Goal: Task Accomplishment & Management: Complete application form

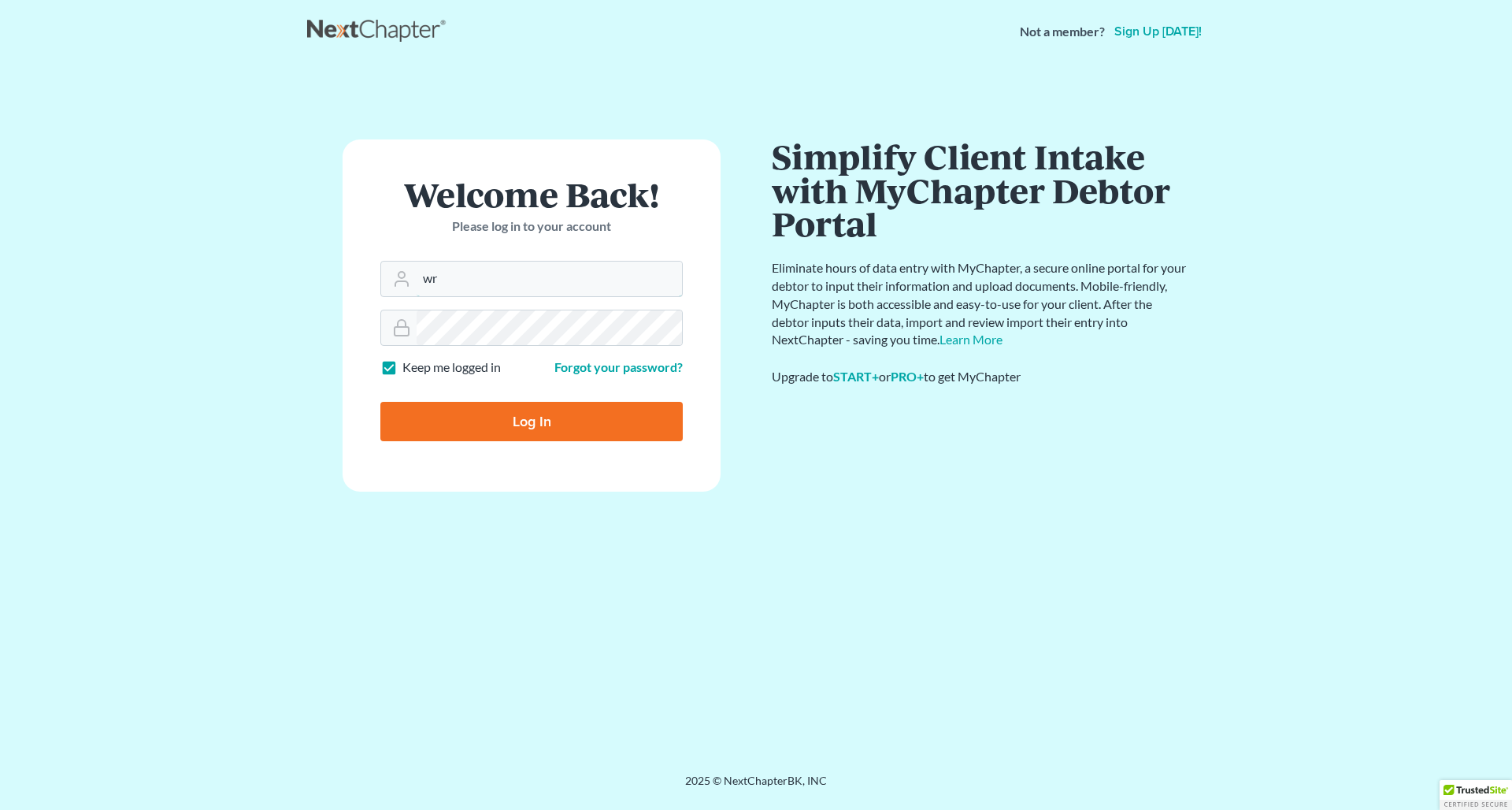
type input "w"
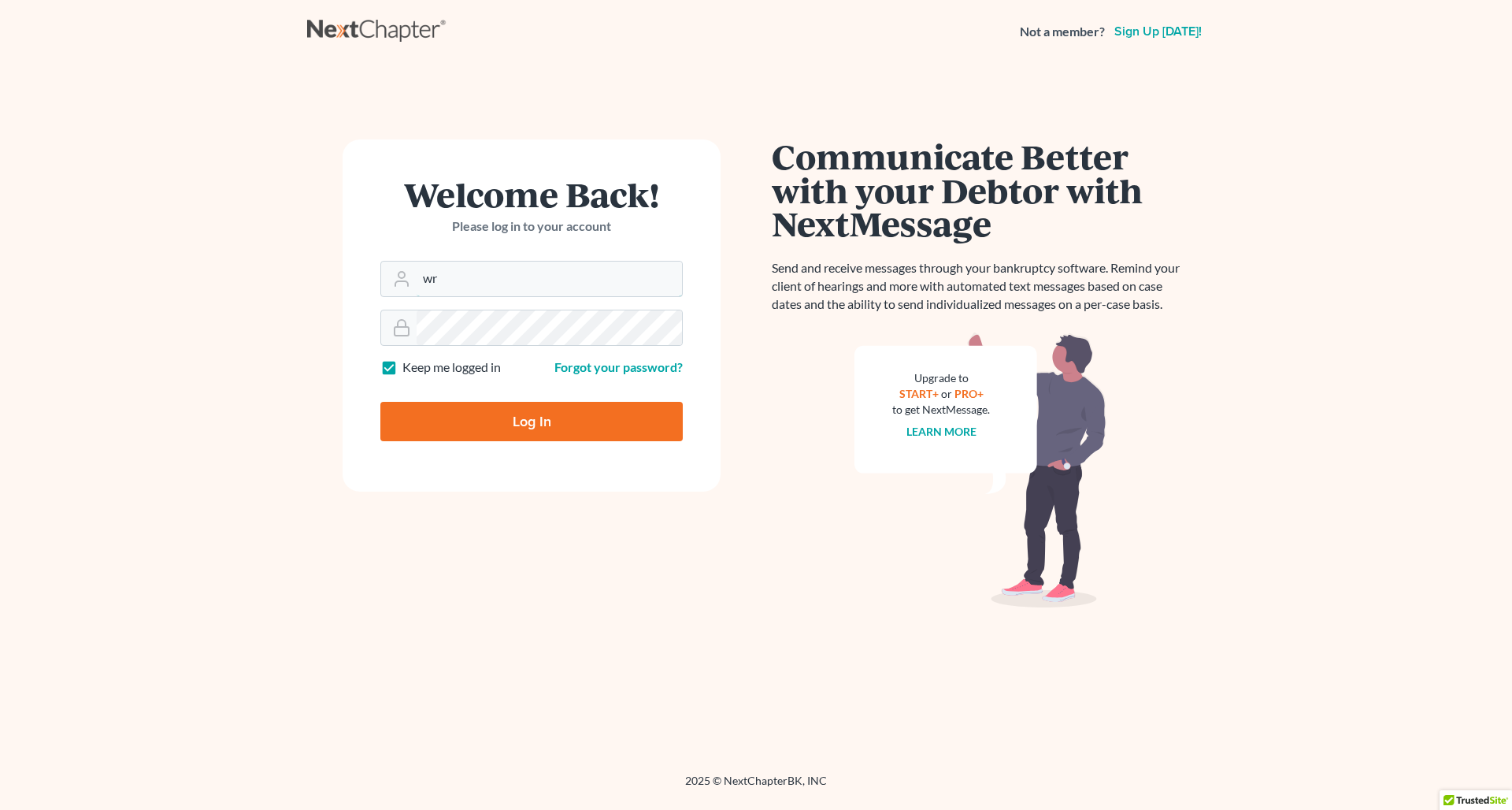
type input "w"
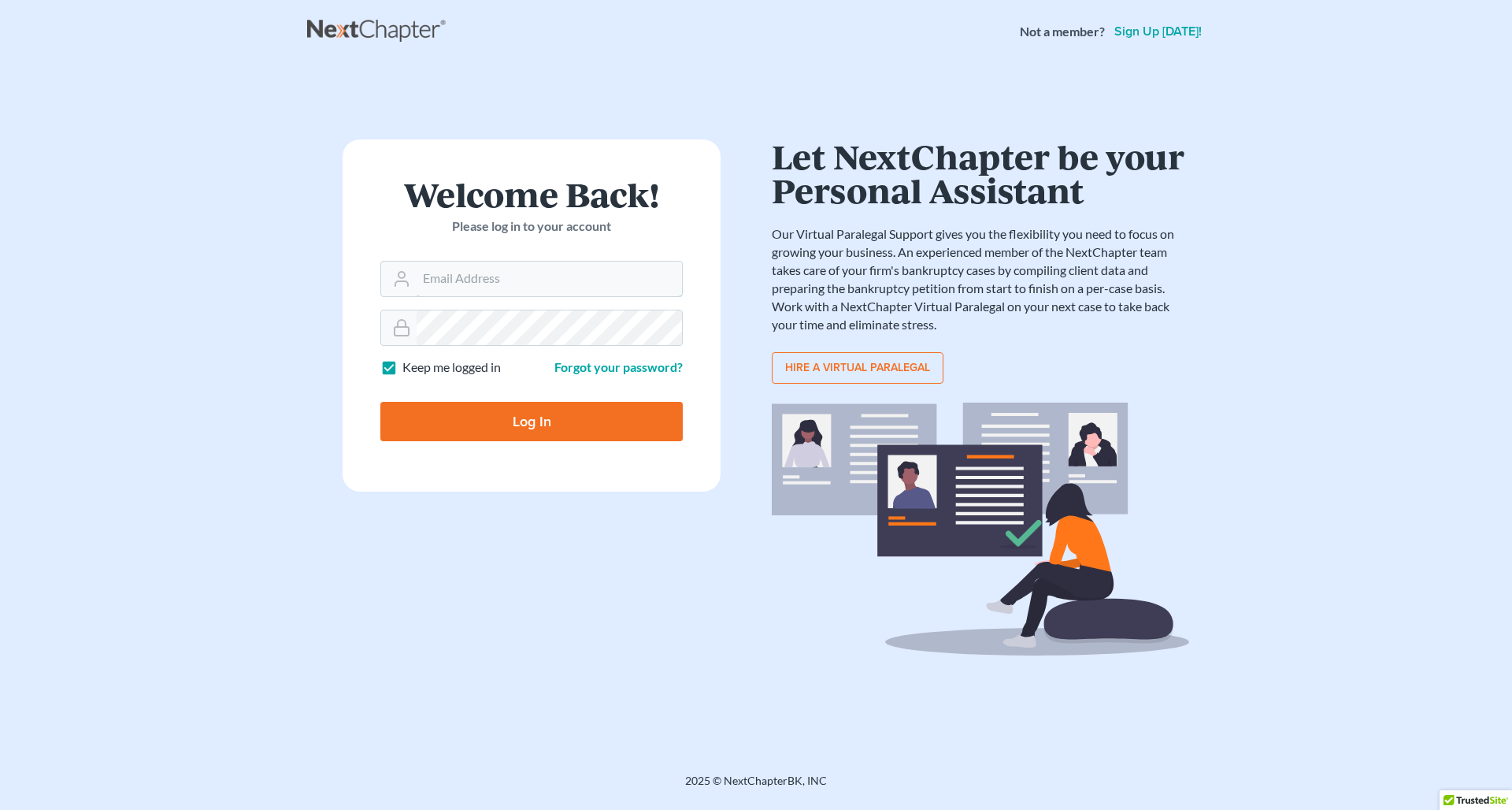
click at [532, 420] on input "Log In" at bounding box center [531, 421] width 303 height 39
type input "Thinking..."
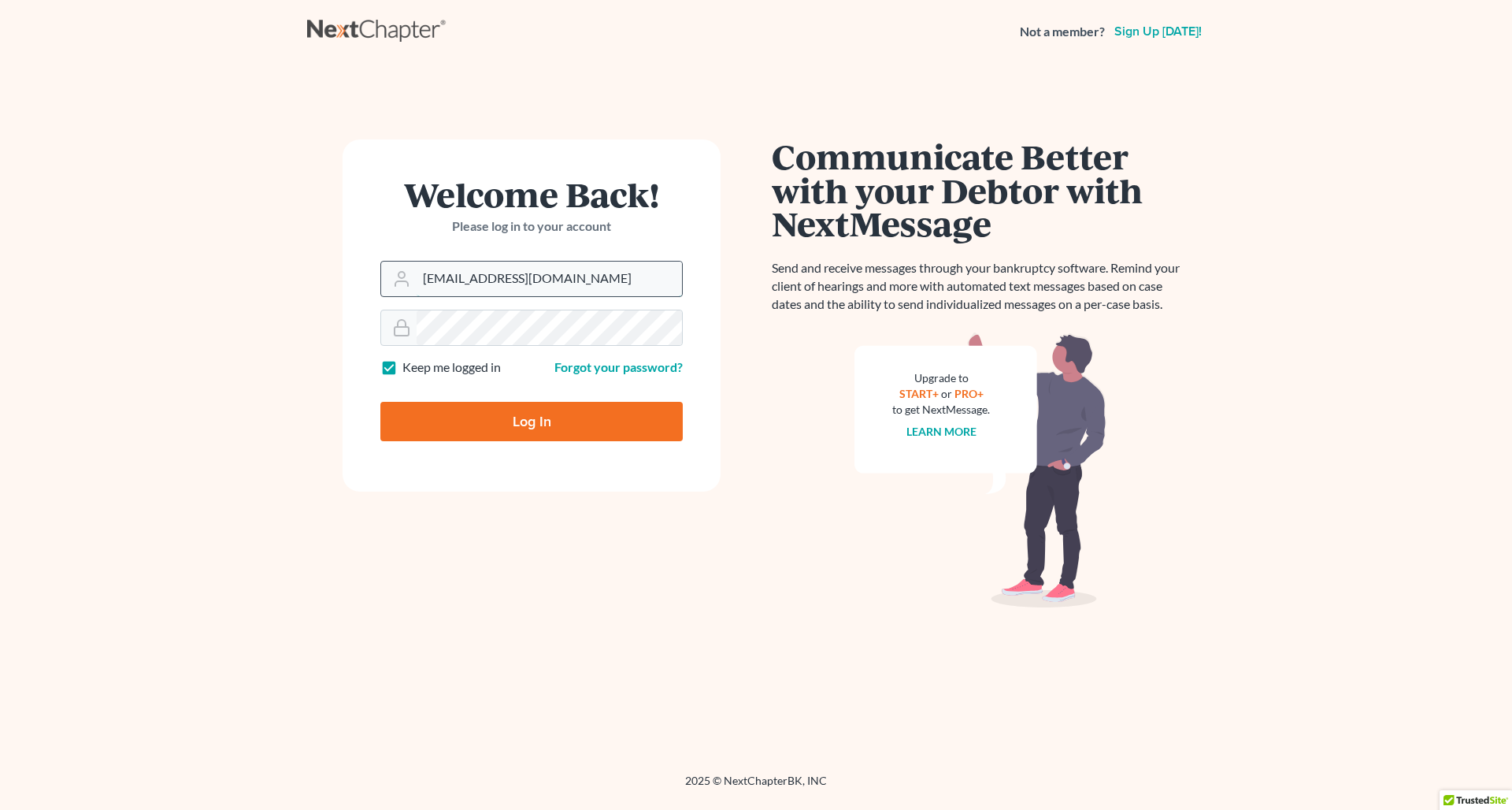
click at [522, 282] on input "cwilliams@rlkglae.com" at bounding box center [549, 279] width 266 height 35
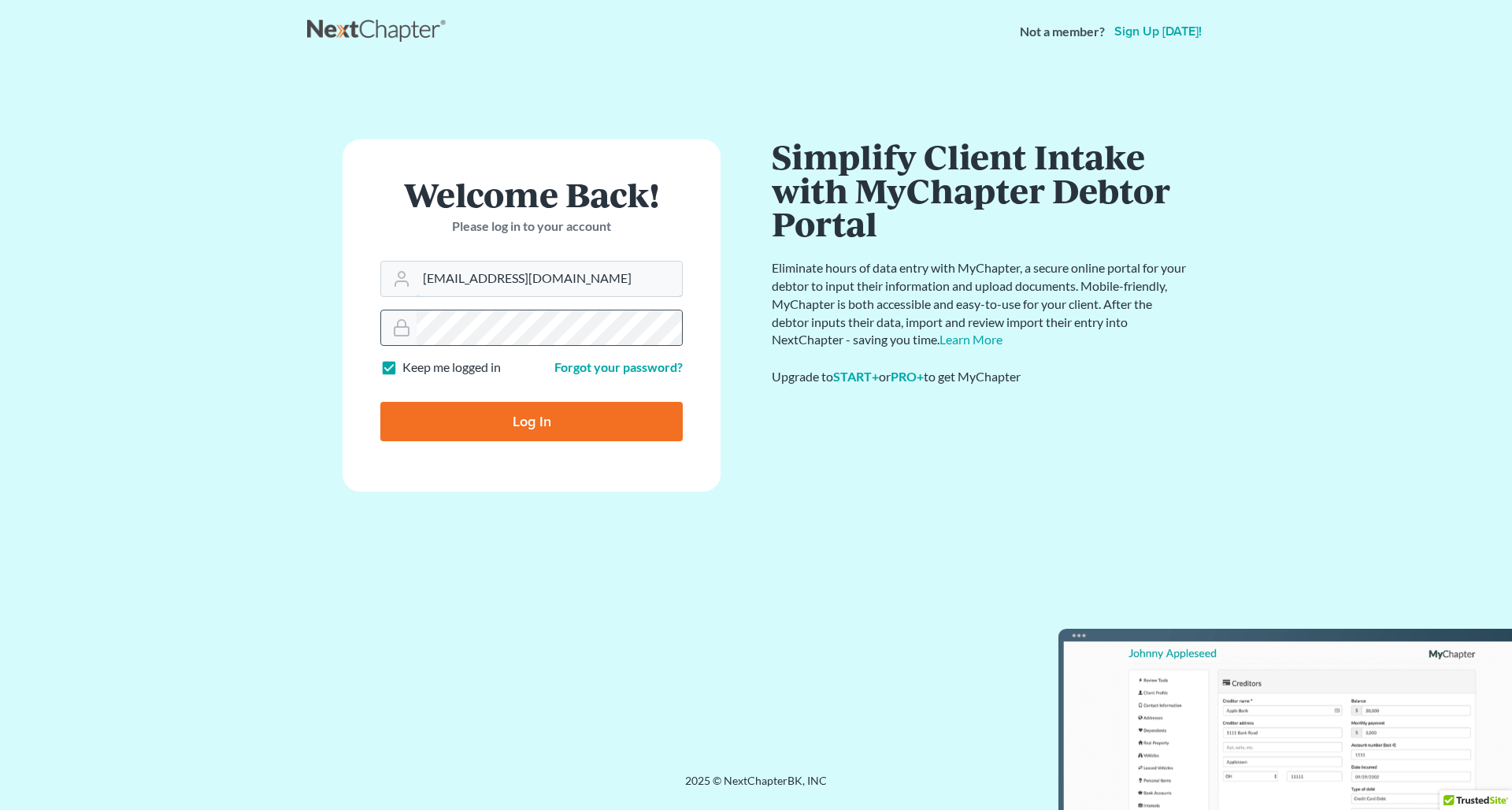
type input "cwilliams@rlkglaw.com"
click at [654, 310] on div at bounding box center [531, 328] width 303 height 37
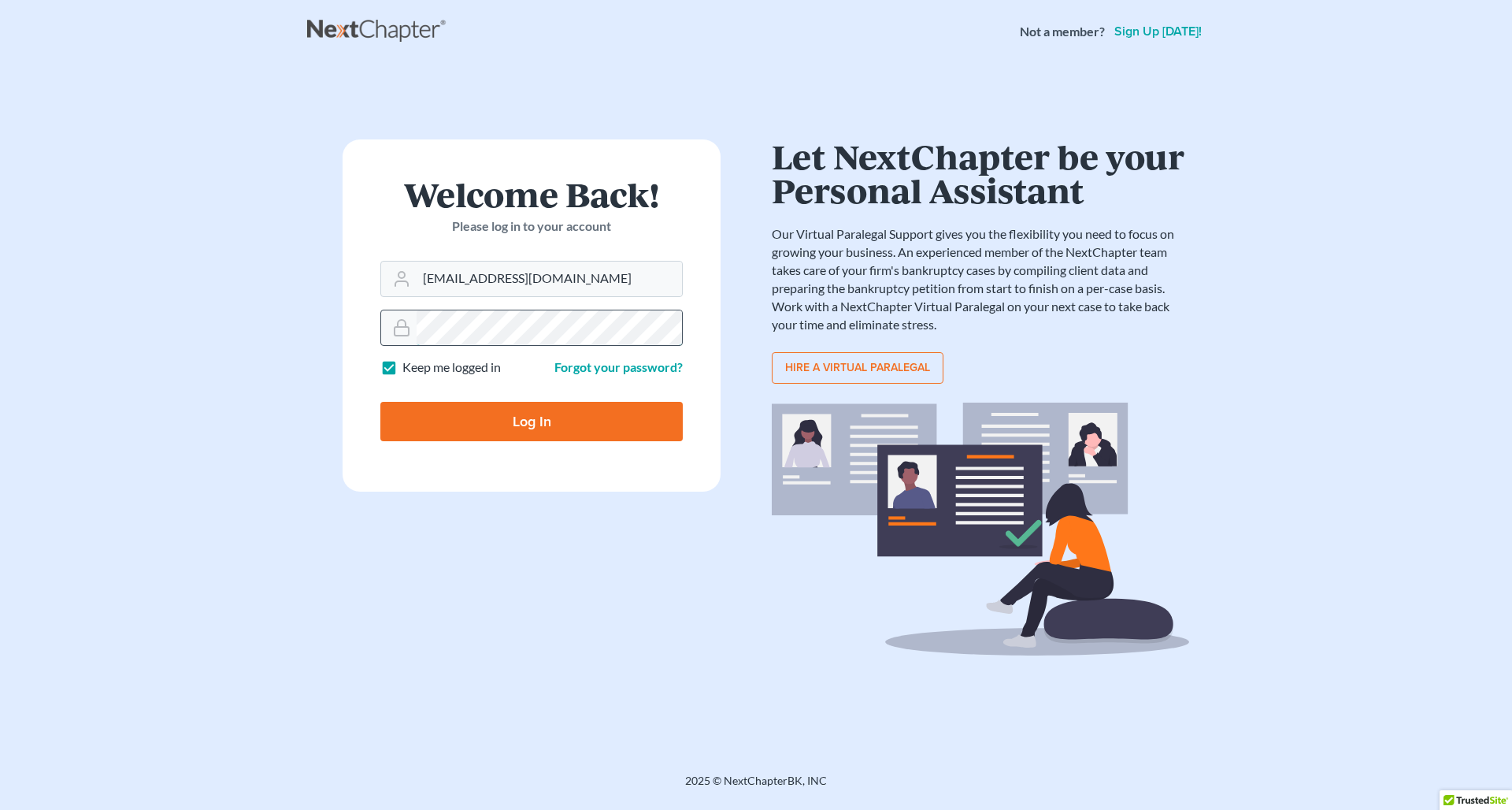
click at [532, 420] on input "Log In" at bounding box center [531, 421] width 303 height 39
type input "Thinking..."
type input "cwilliams@rlkglaw.com"
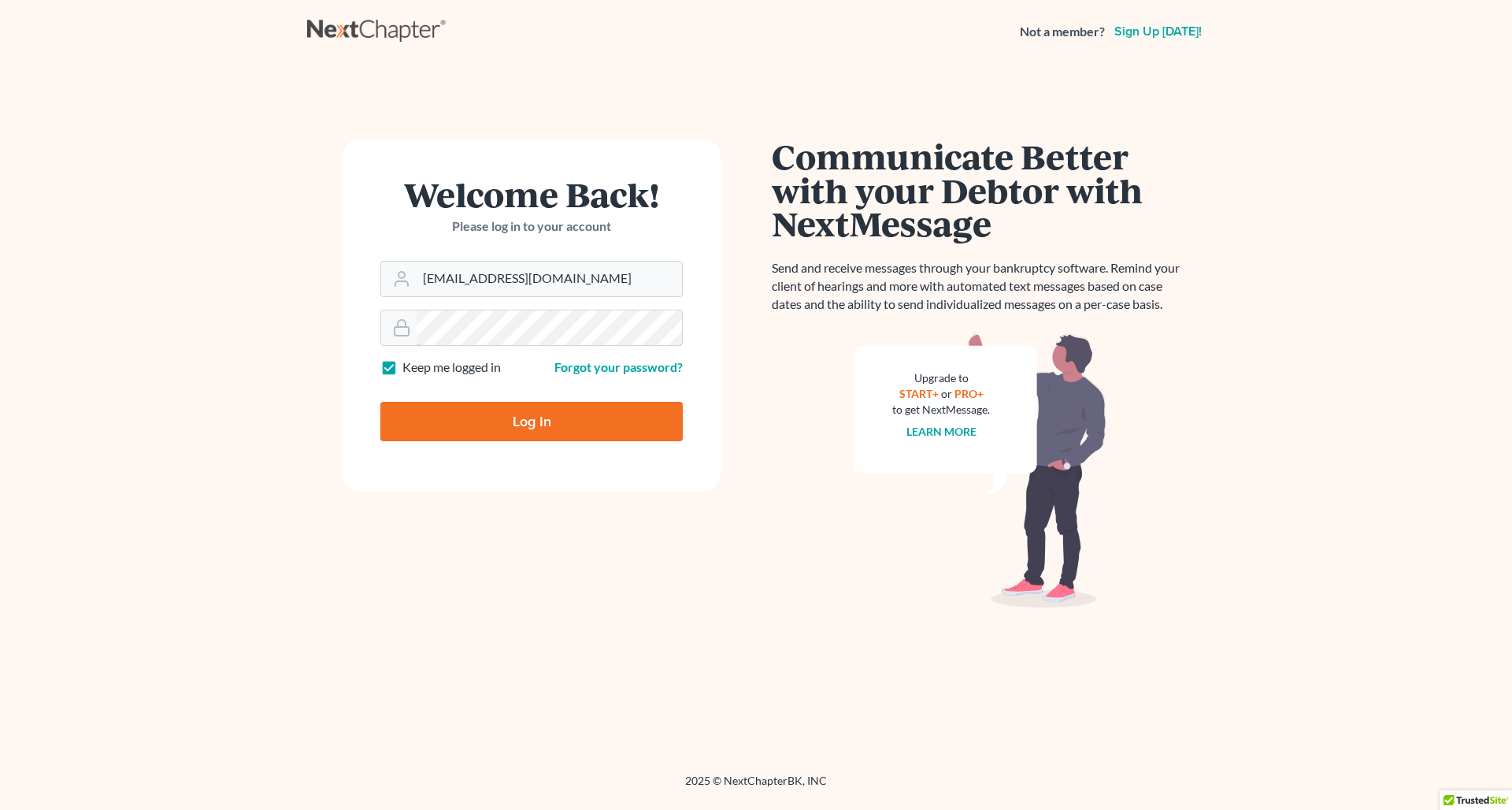
click at [532, 420] on input "Log In" at bounding box center [531, 421] width 303 height 39
type input "Thinking..."
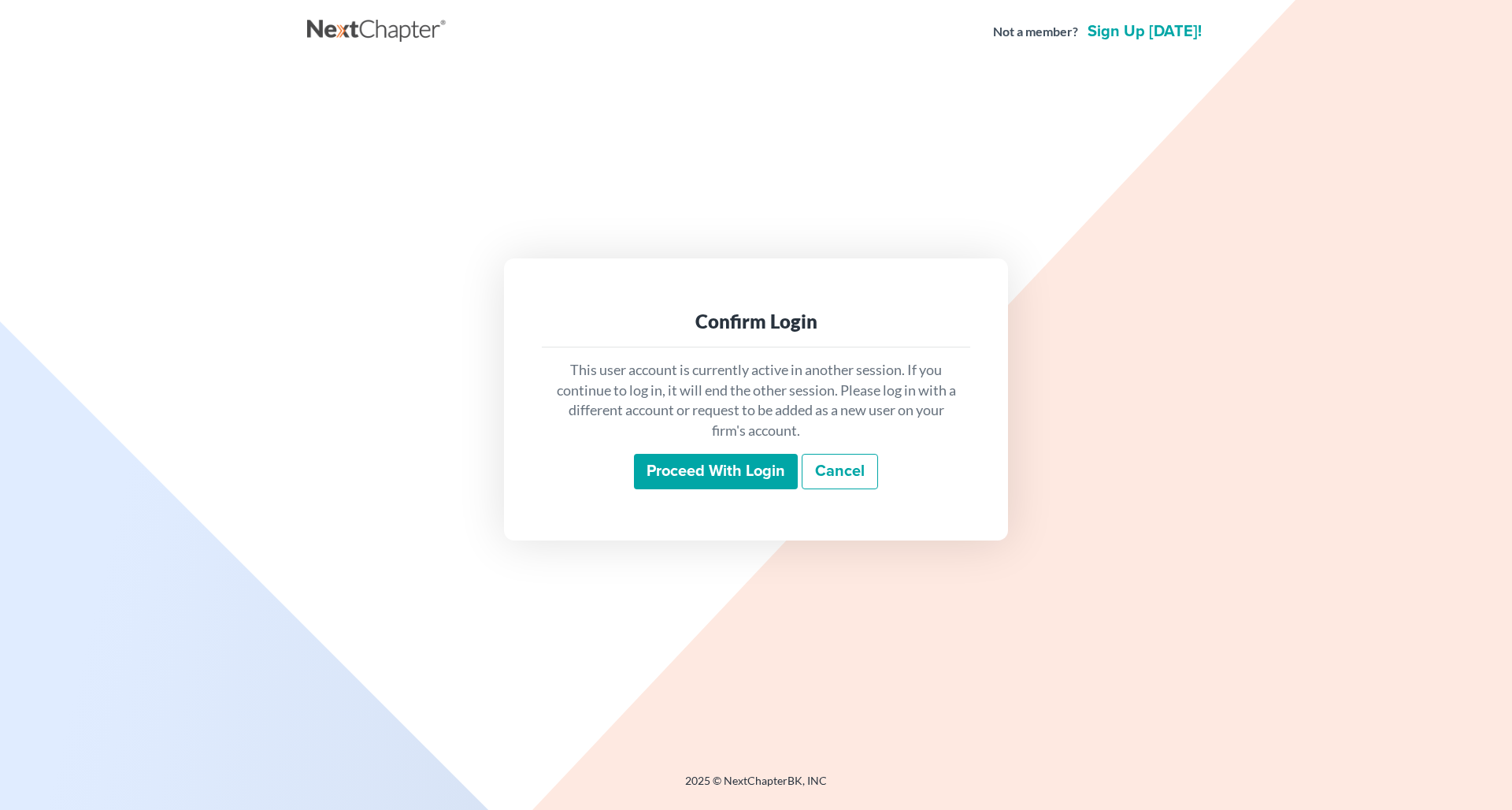
click at [726, 475] on input "Proceed with login" at bounding box center [716, 471] width 164 height 36
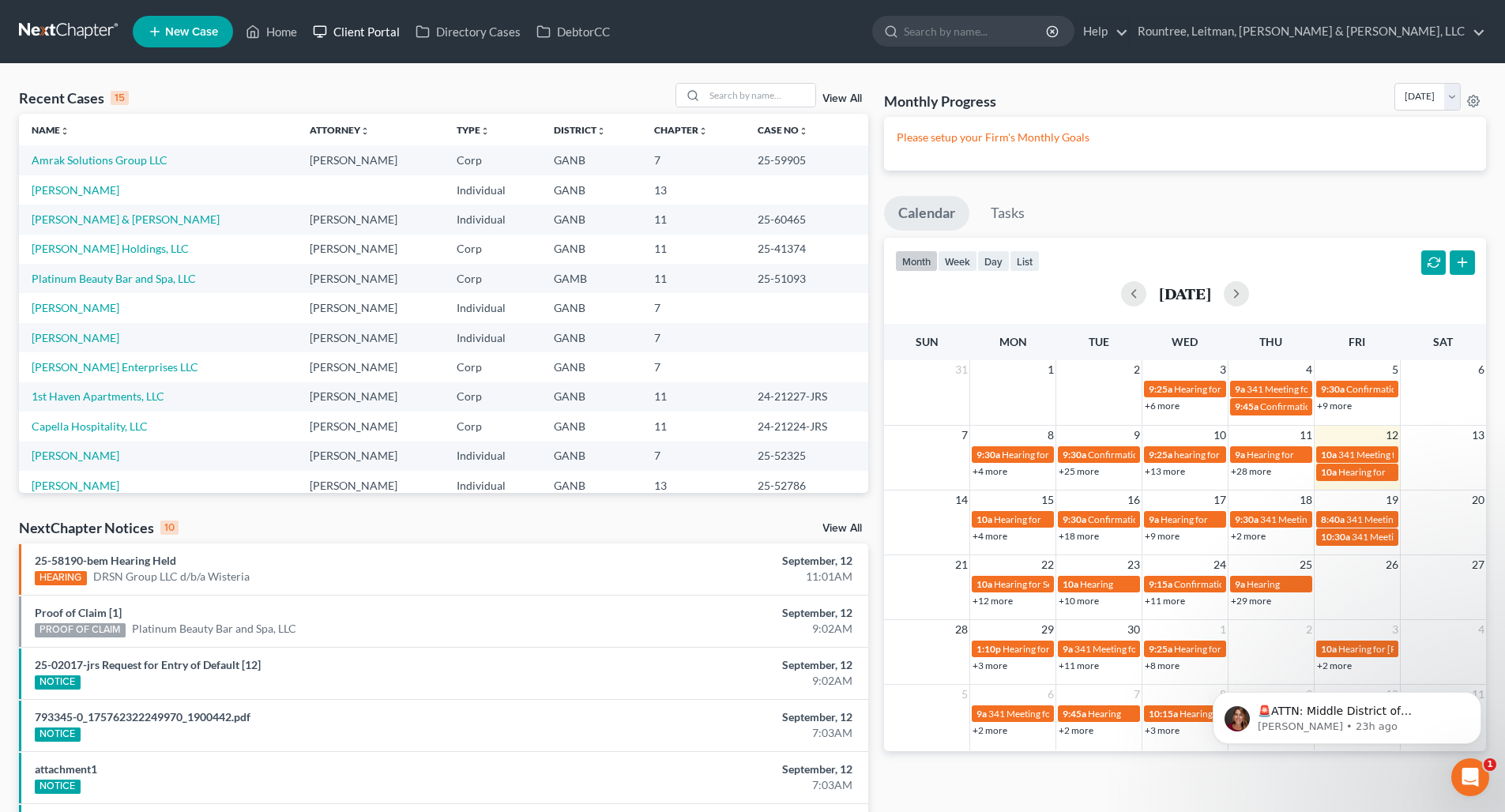
click at [339, 43] on link "Client Portal" at bounding box center [357, 31] width 103 height 28
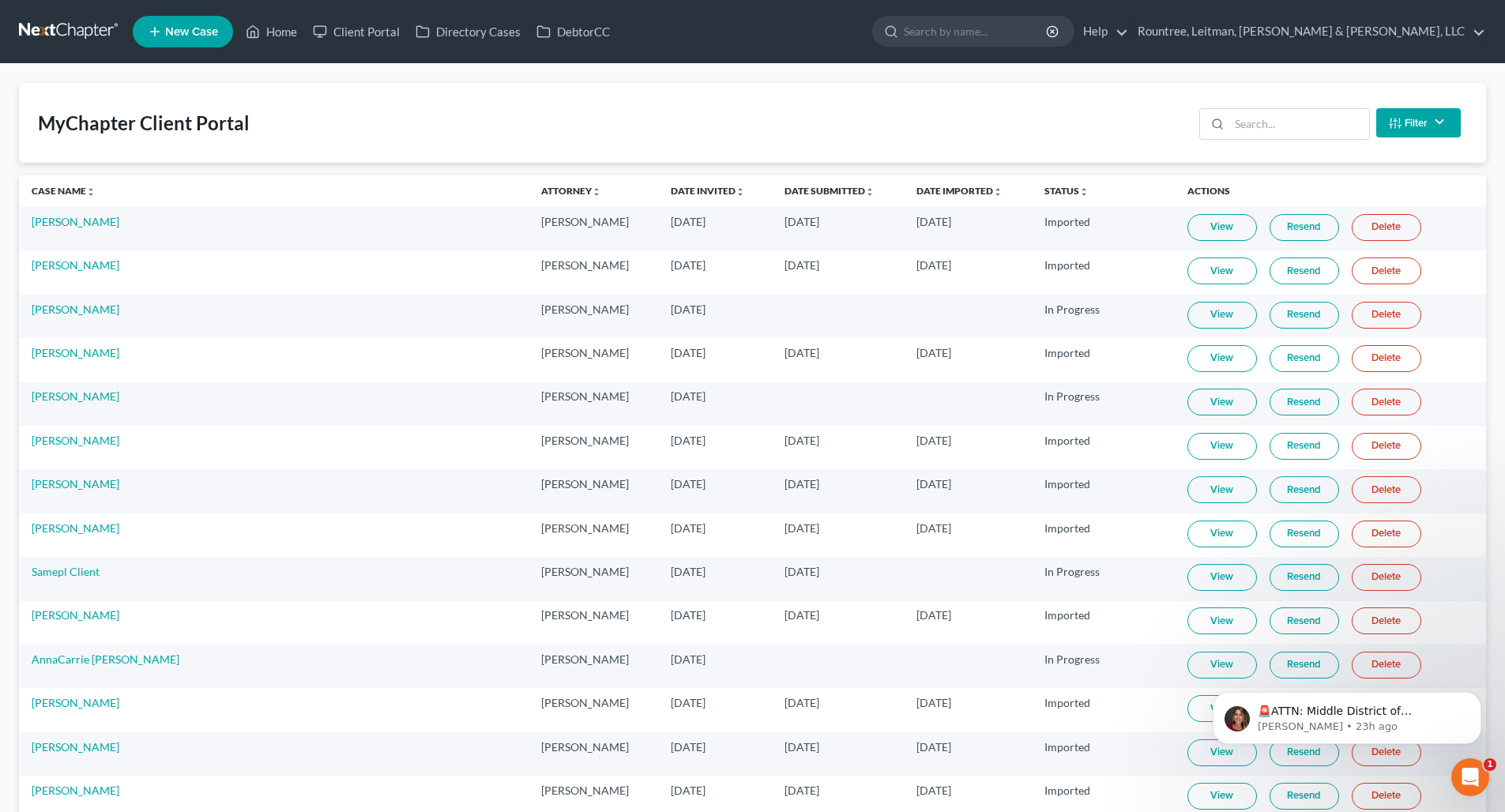
click at [183, 35] on span "New Case" at bounding box center [192, 31] width 53 height 12
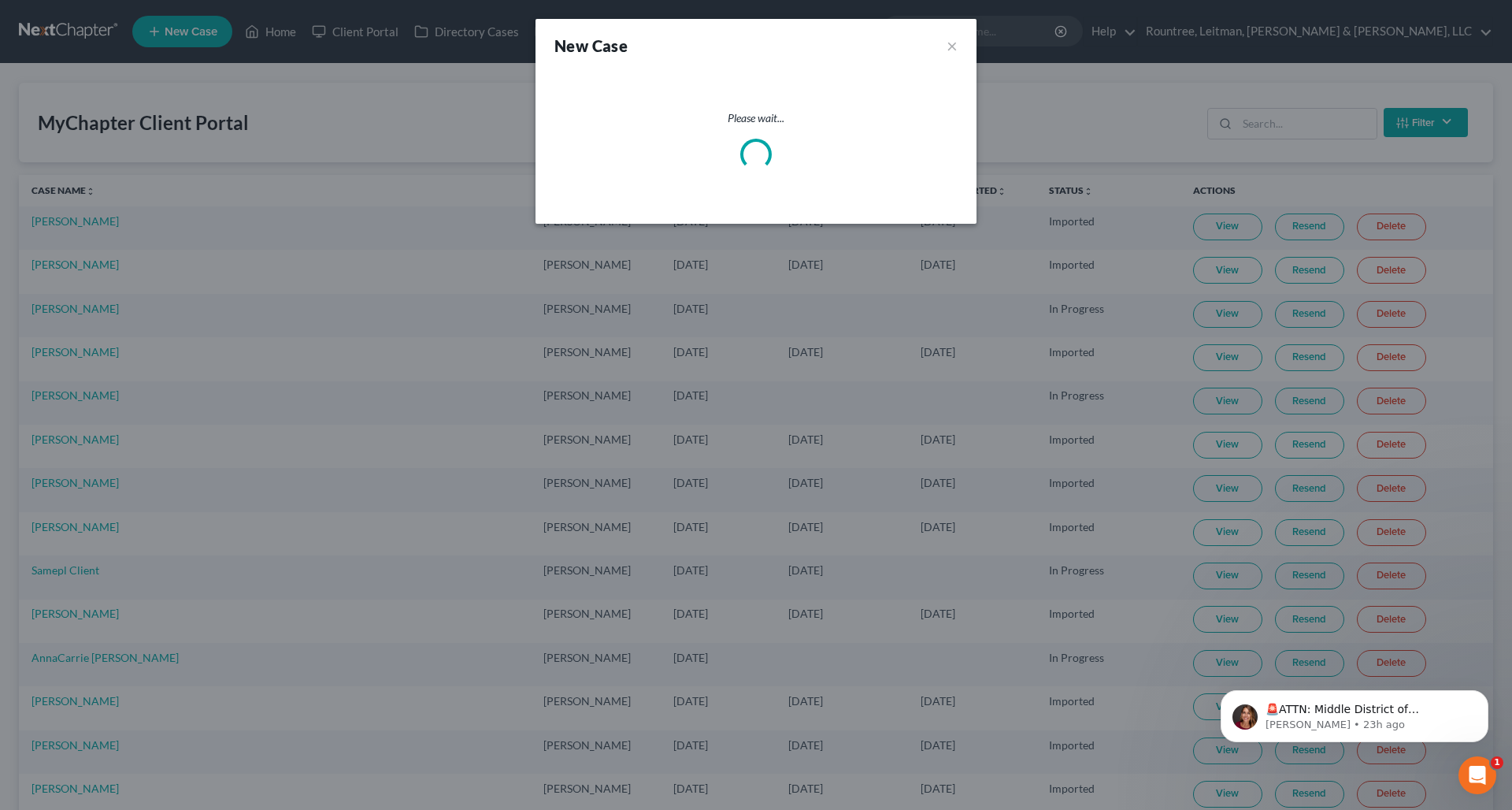
select select "19"
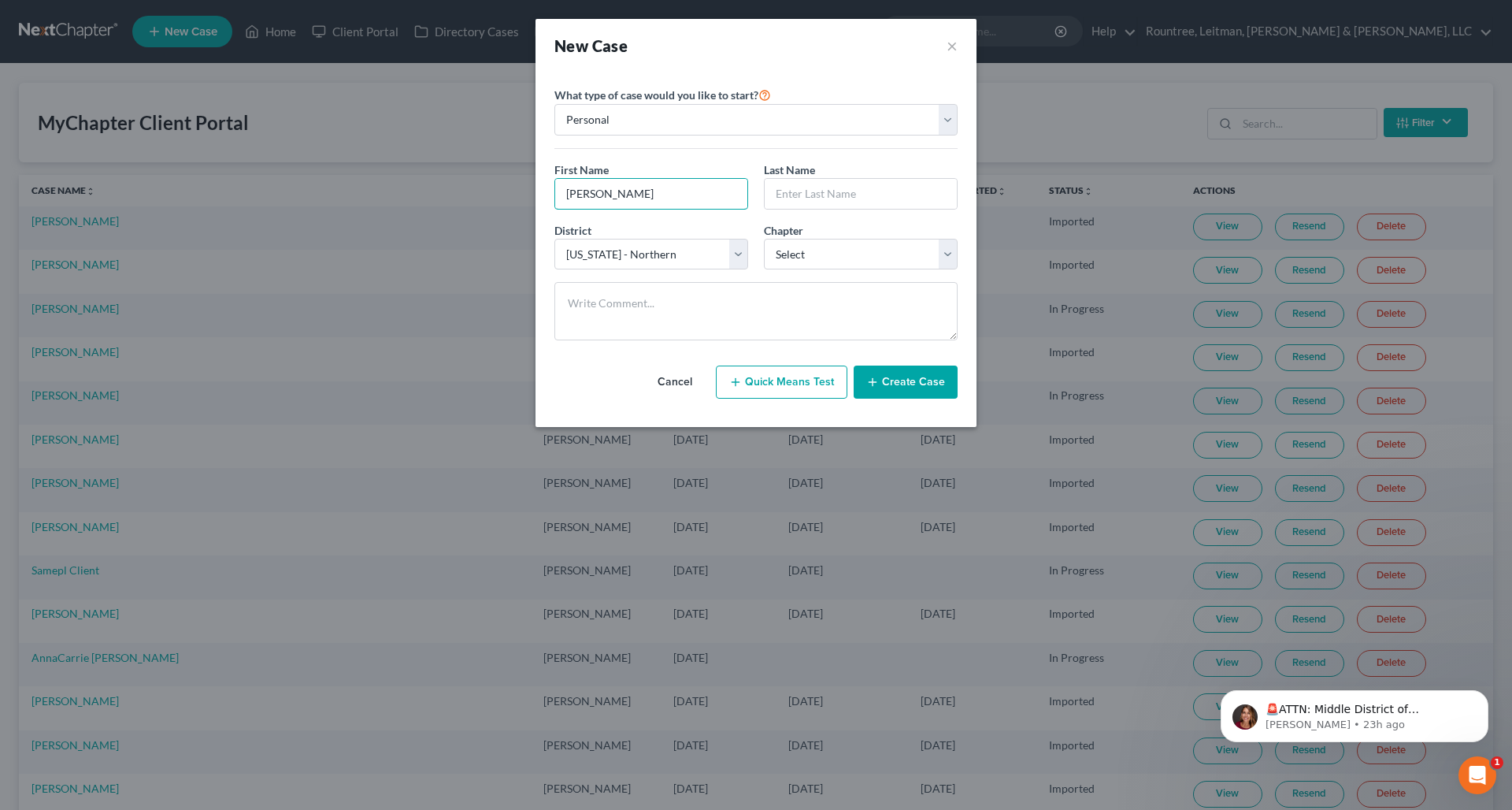
type input "[PERSON_NAME]"
type input "Doe"
select select "1"
click at [900, 373] on button "Create Case" at bounding box center [906, 381] width 104 height 33
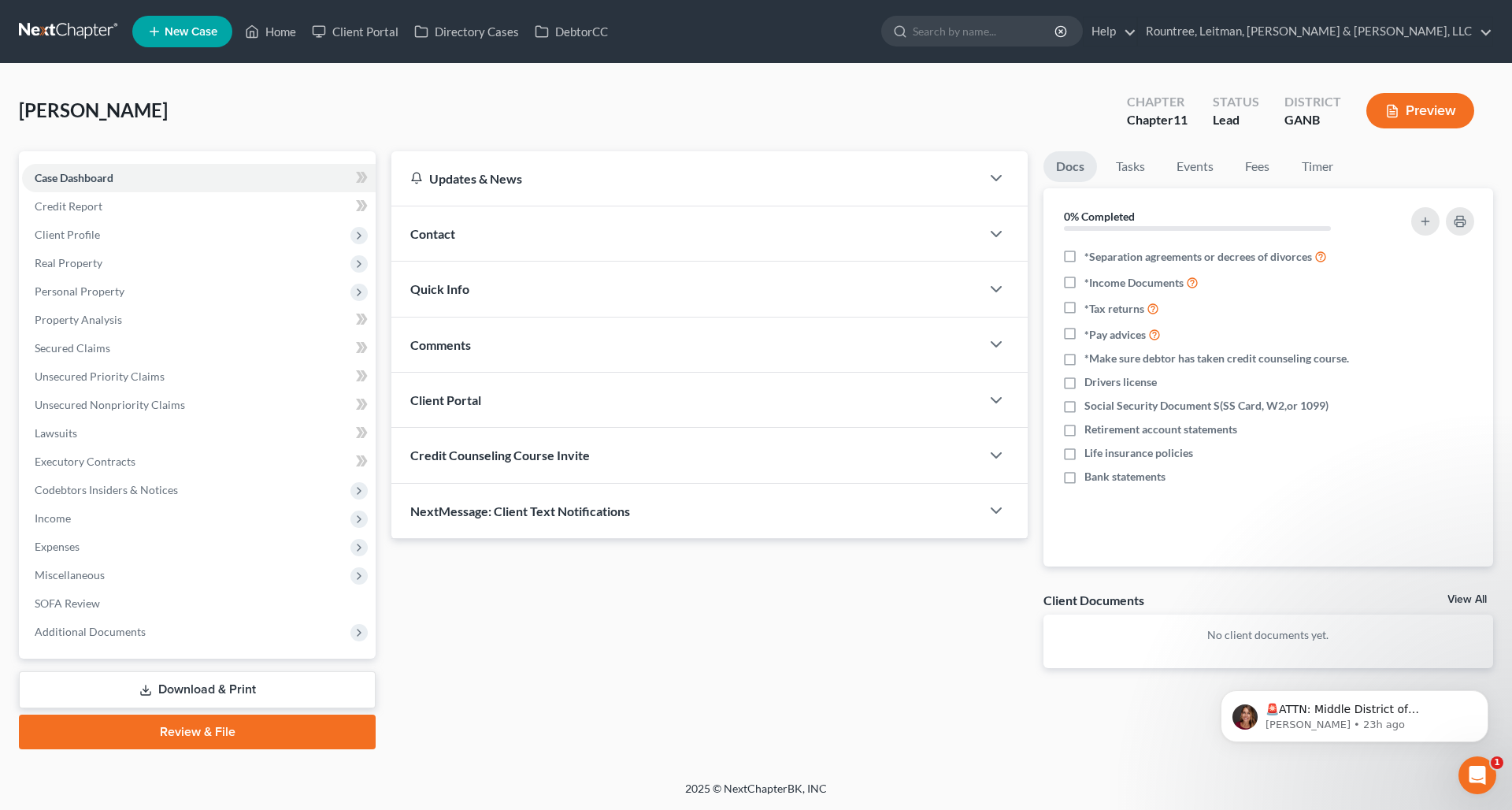
drag, startPoint x: 166, startPoint y: 51, endPoint x: 228, endPoint y: 59, distance: 62.5
click at [1131, 175] on link "Tasks" at bounding box center [1131, 166] width 55 height 31
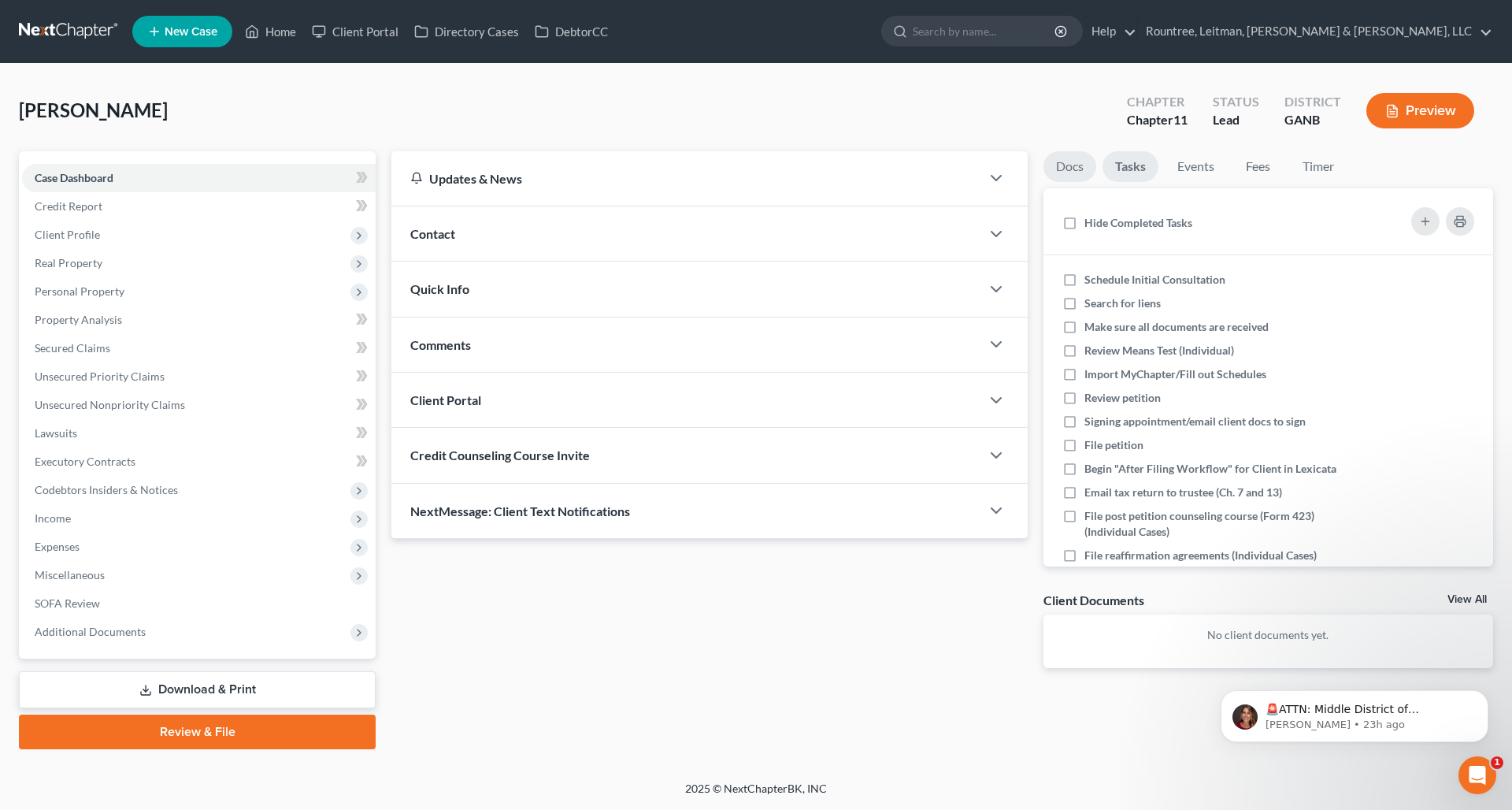
click at [1078, 170] on link "Docs" at bounding box center [1070, 166] width 53 height 31
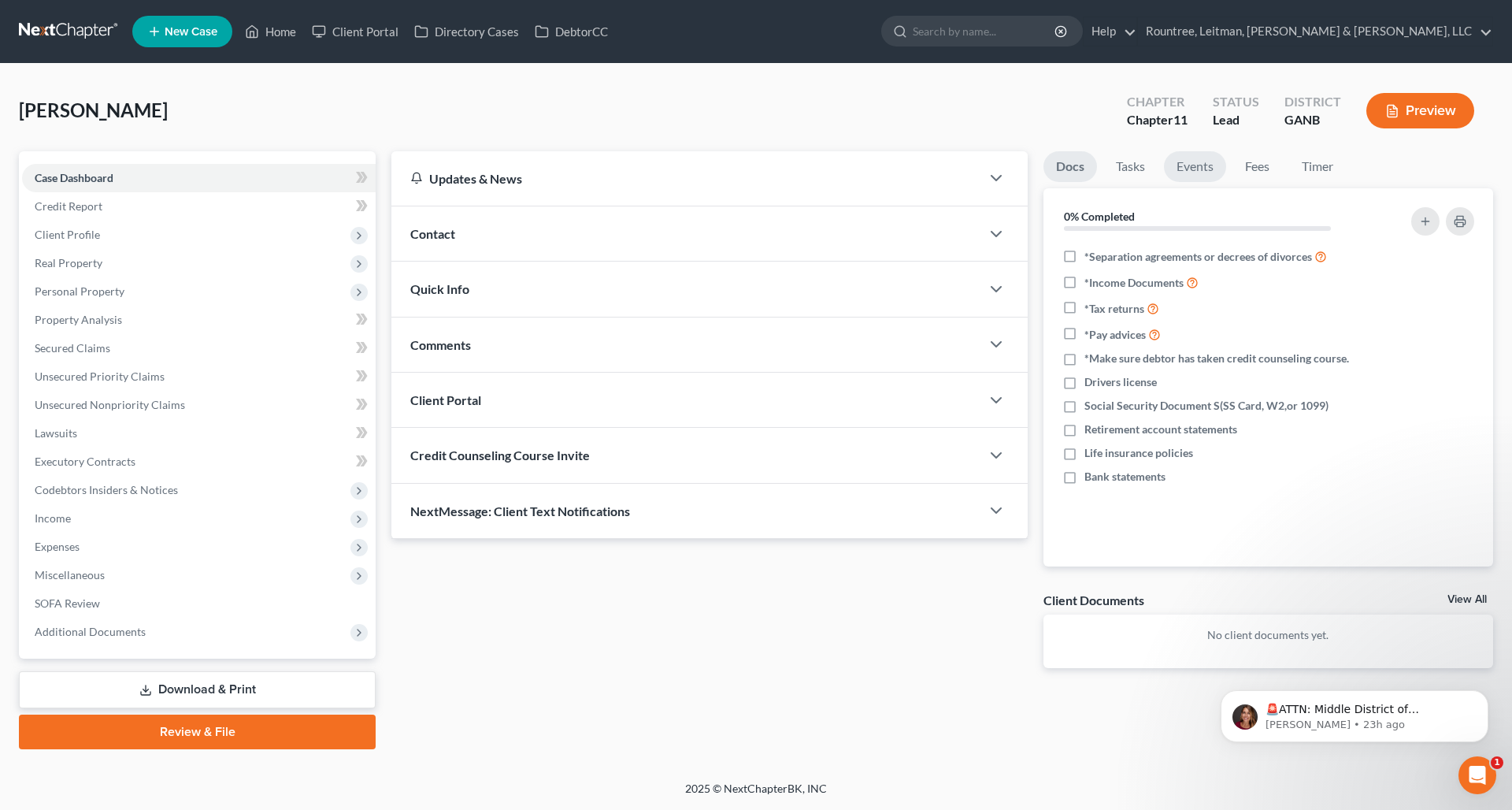
click at [1198, 161] on link "Events" at bounding box center [1196, 166] width 63 height 31
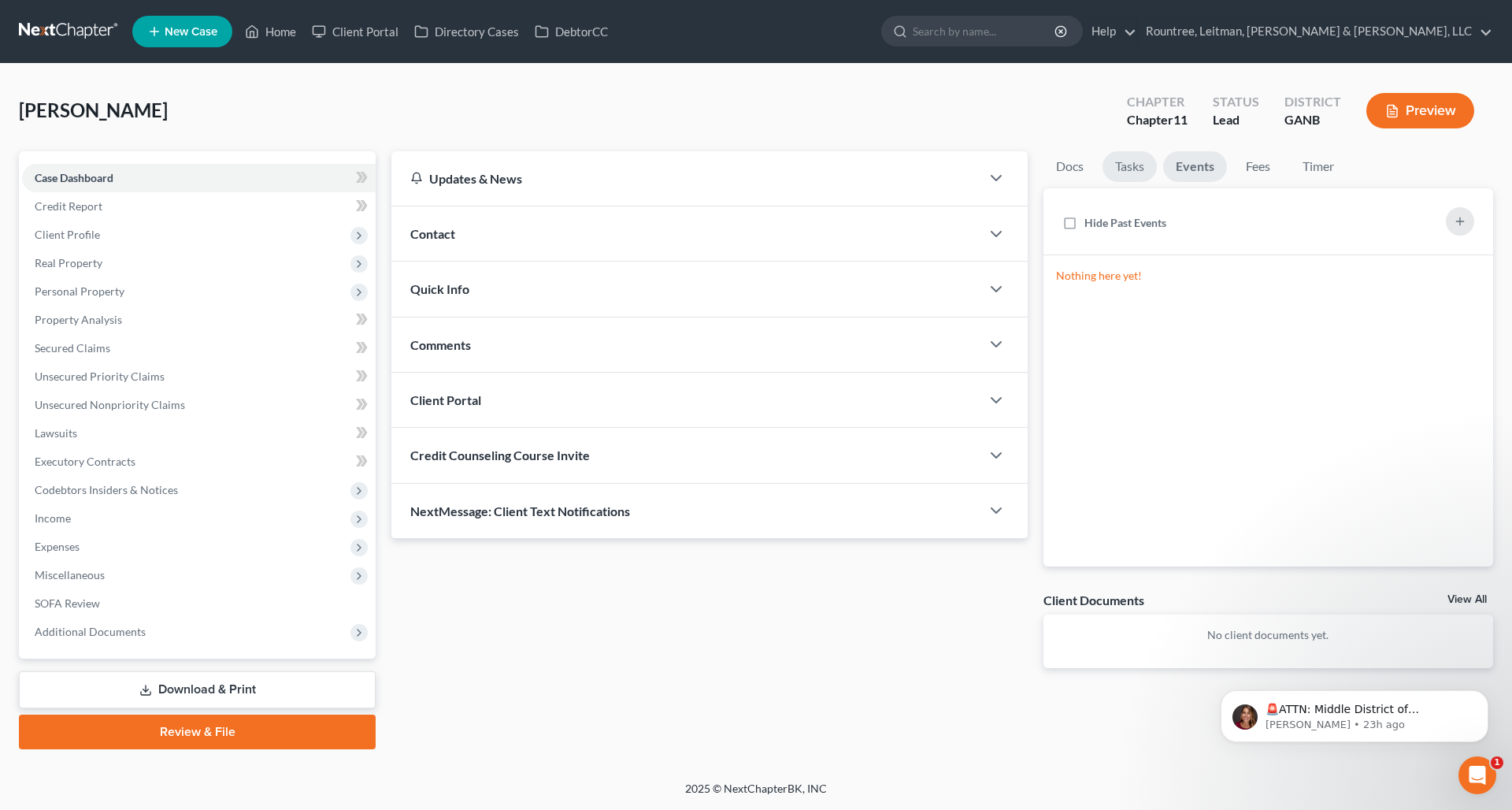
click at [1140, 174] on link "Tasks" at bounding box center [1130, 166] width 55 height 31
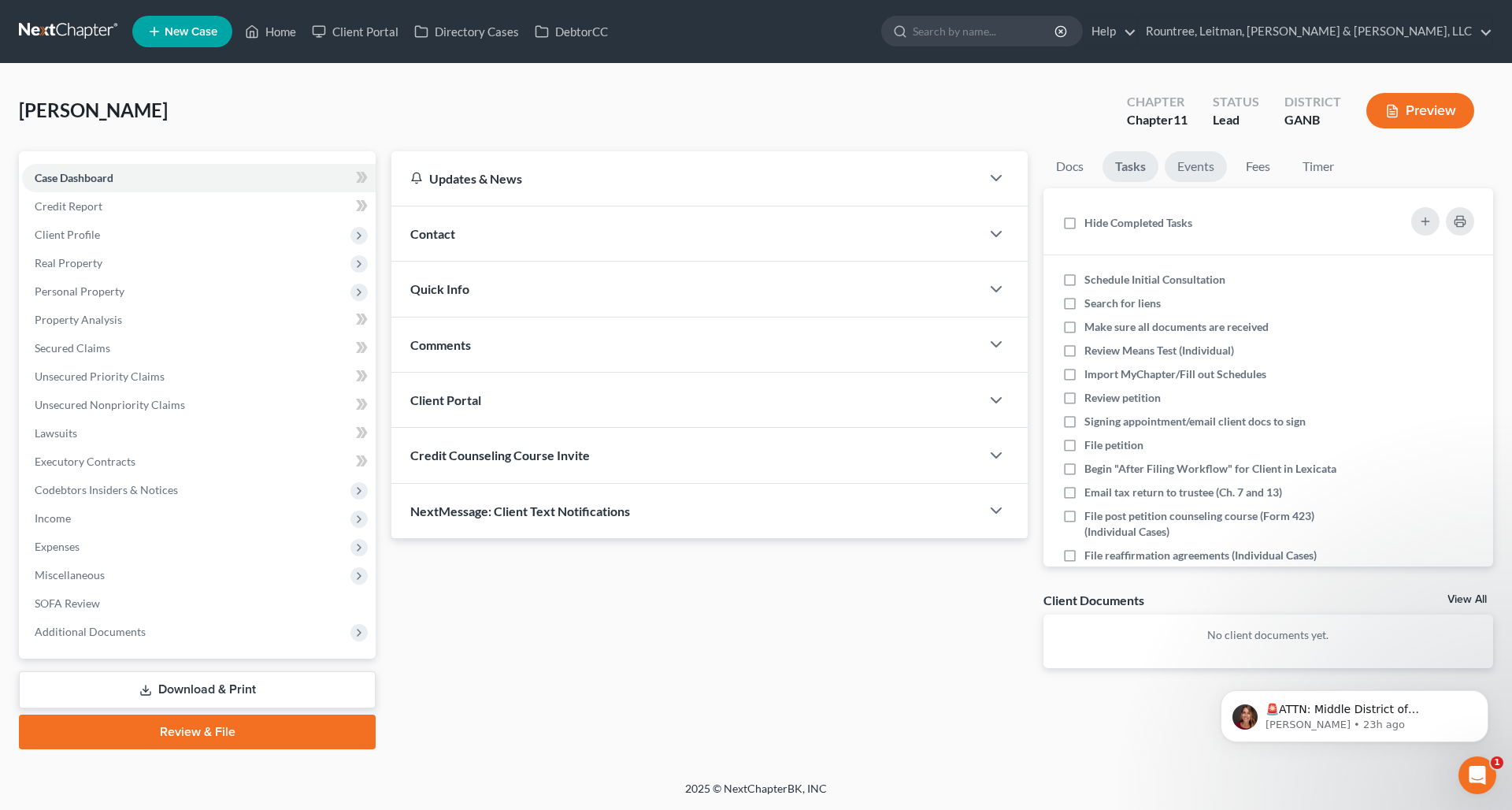
click at [1204, 170] on link "Events" at bounding box center [1197, 166] width 63 height 31
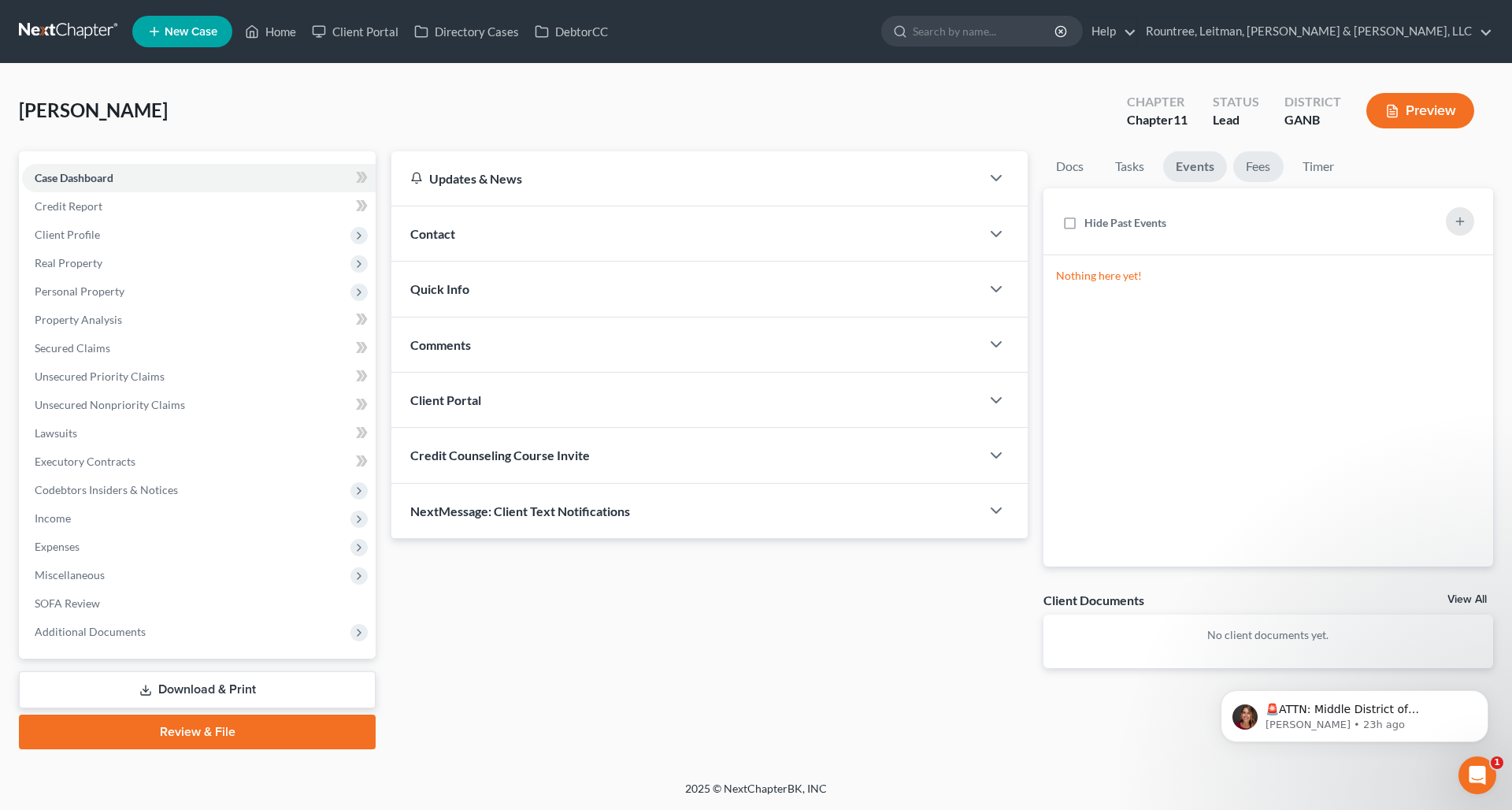
click at [1247, 169] on link "Fees" at bounding box center [1258, 166] width 51 height 31
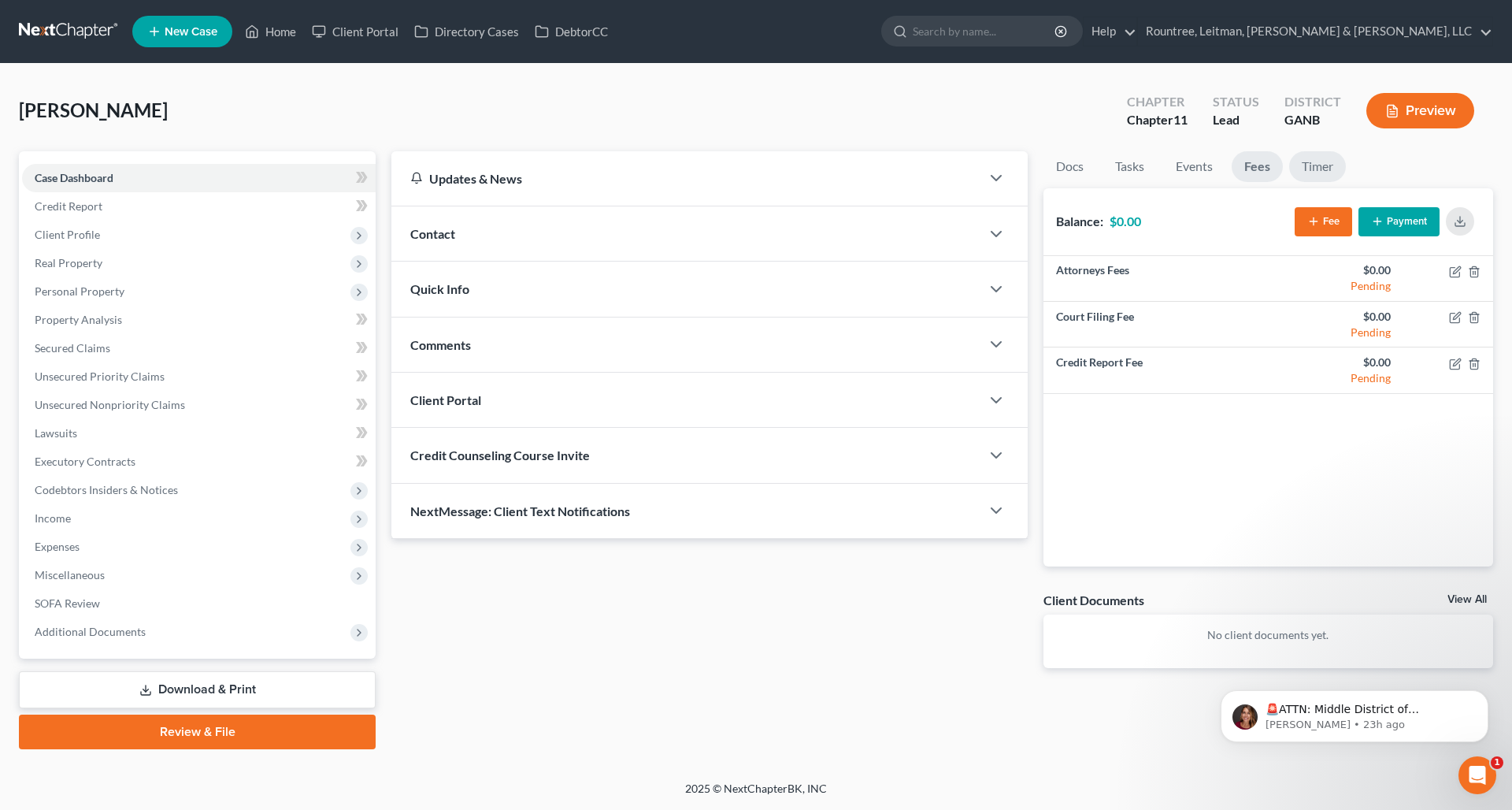
click at [1302, 171] on link "Timer" at bounding box center [1318, 166] width 57 height 31
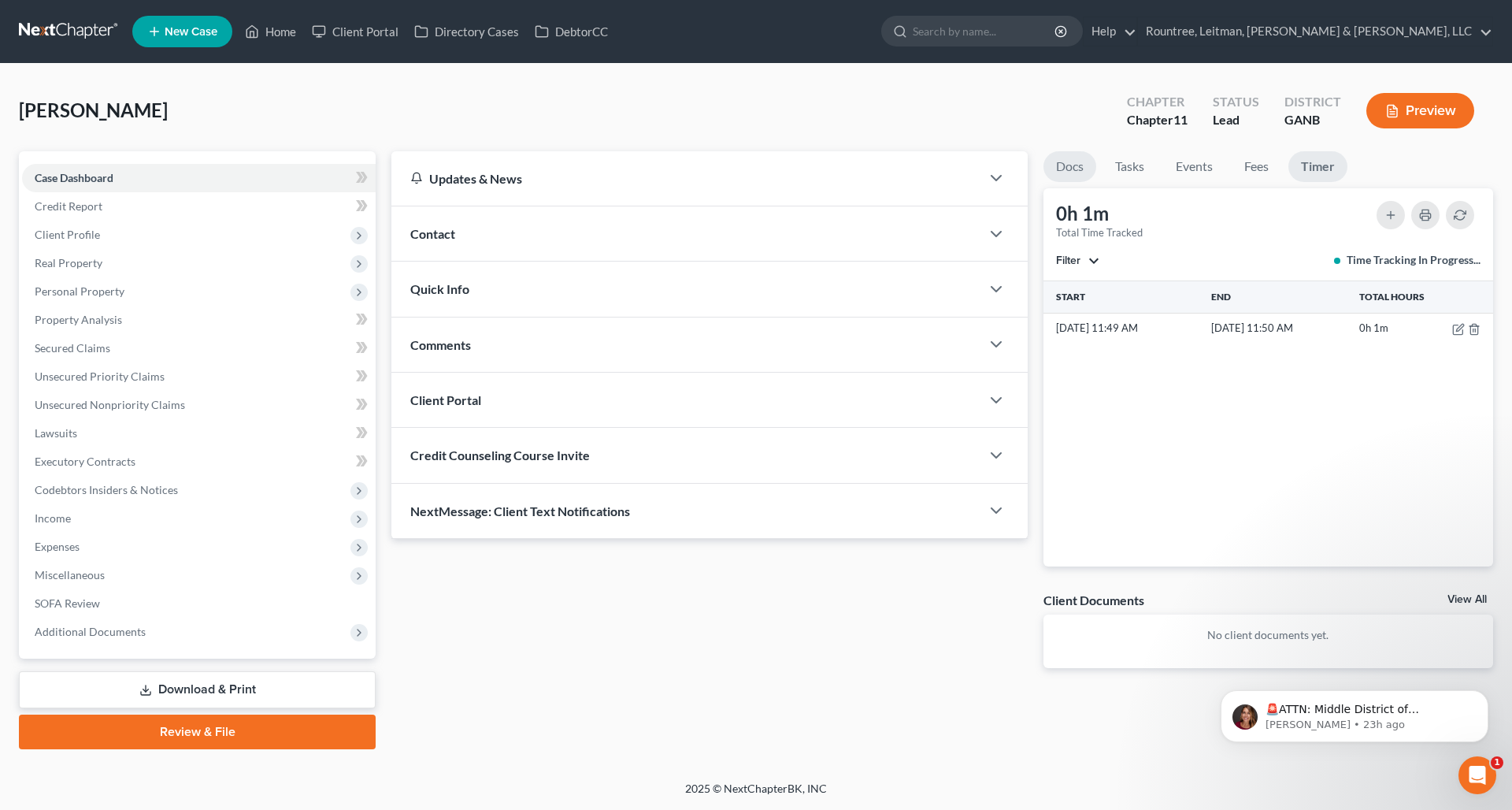
click at [1057, 170] on link "Docs" at bounding box center [1070, 166] width 53 height 31
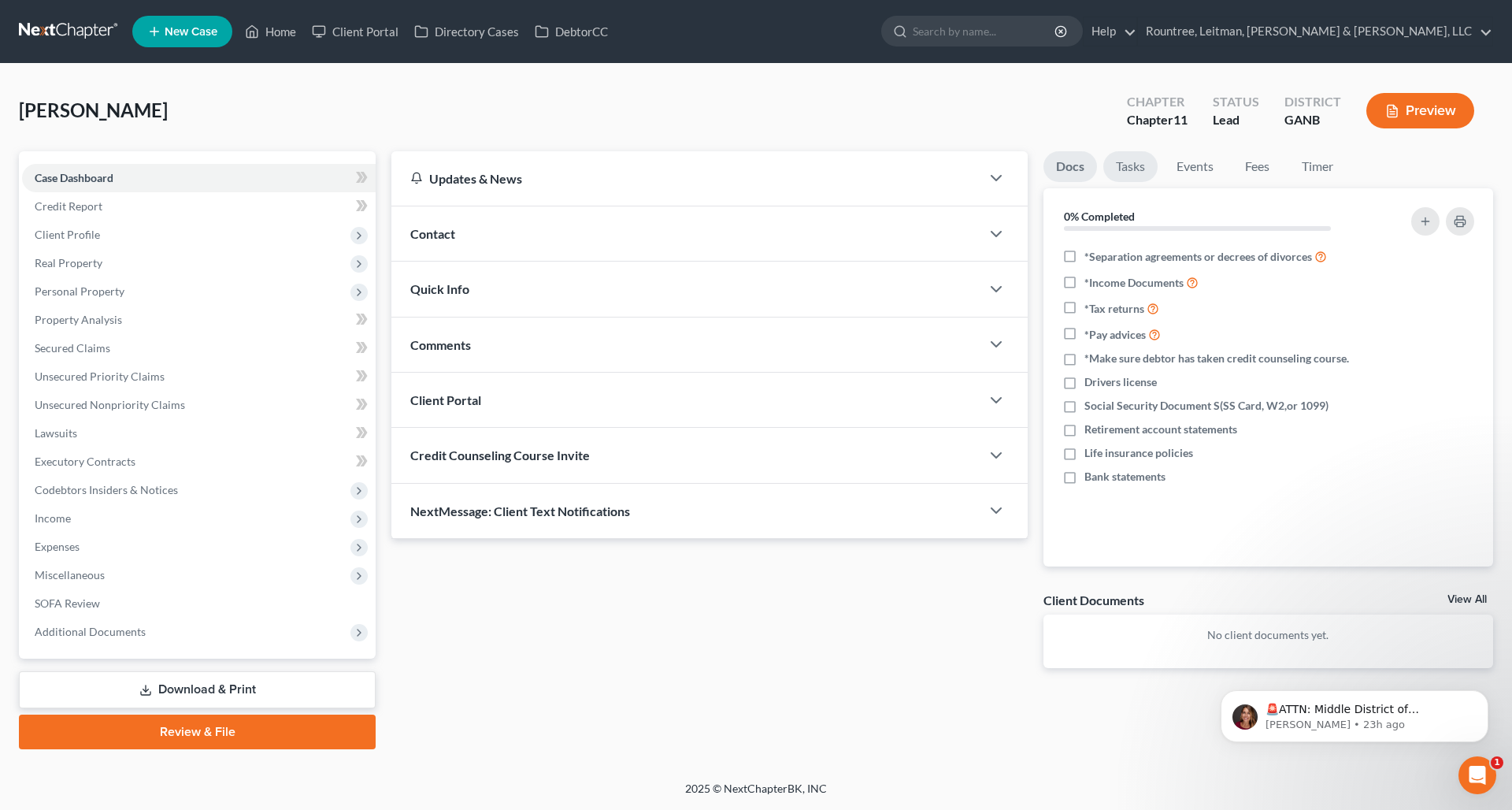
click at [1133, 166] on link "Tasks" at bounding box center [1131, 166] width 55 height 31
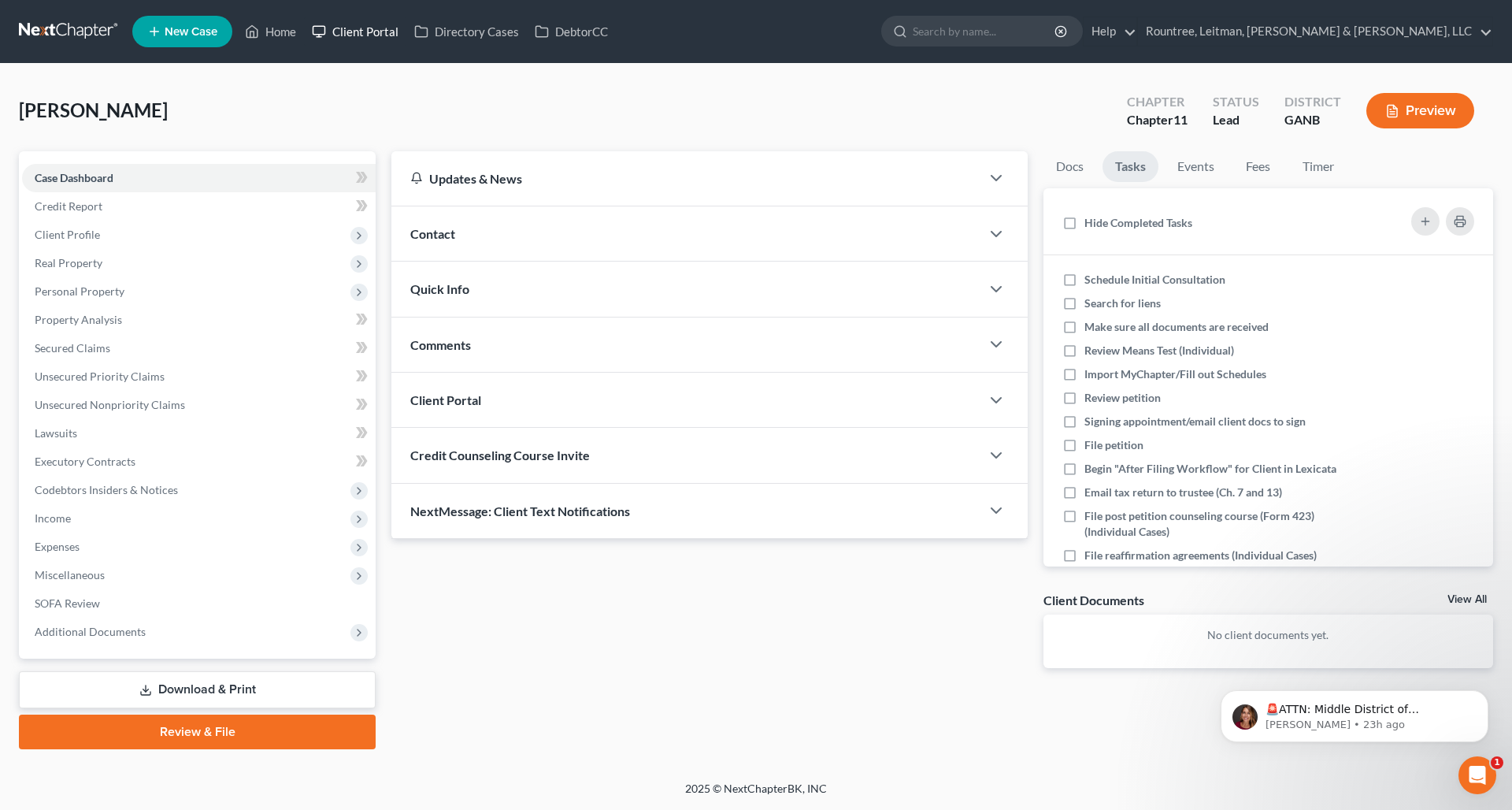
click at [341, 34] on link "Client Portal" at bounding box center [356, 31] width 103 height 28
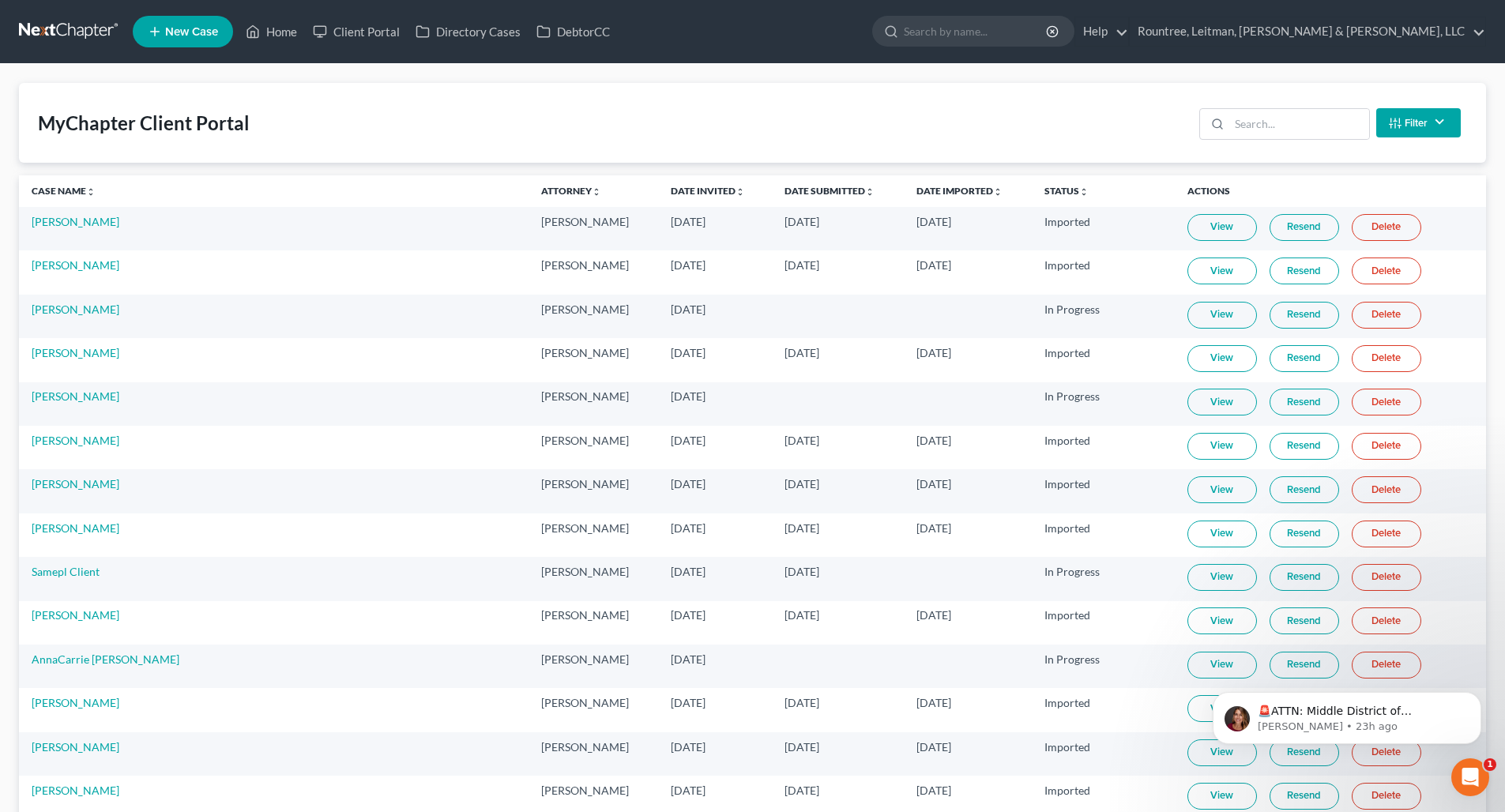
click at [1280, 140] on div "Filter Status Filter... Invited In Progress Ready To Review Reviewed Imported S…" at bounding box center [1330, 123] width 274 height 42
click at [1279, 127] on input "search" at bounding box center [1299, 123] width 140 height 30
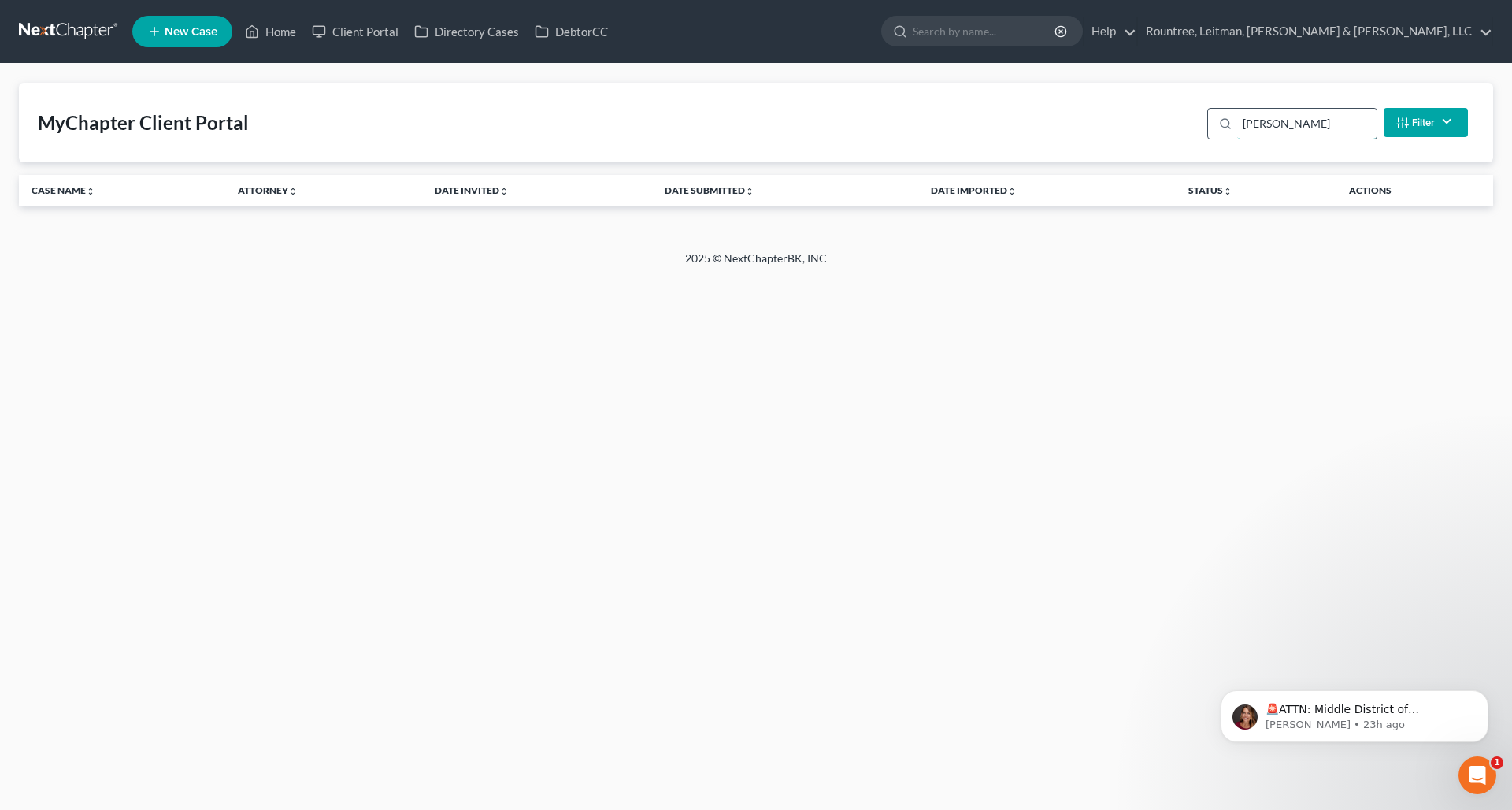
type input "[PERSON_NAME]"
drag, startPoint x: 1275, startPoint y: 127, endPoint x: 1412, endPoint y: 119, distance: 137.2
click at [1412, 119] on button "Filter" at bounding box center [1425, 122] width 84 height 29
click at [1354, 96] on div "MyChapter Client Portal [PERSON_NAME] Filter Status Filter... Invited In Progre…" at bounding box center [756, 122] width 1474 height 79
click at [363, 46] on ul "New Case Home Client Portal Directory Cases DebtorCC - No Result - See all resu…" at bounding box center [813, 31] width 1361 height 41
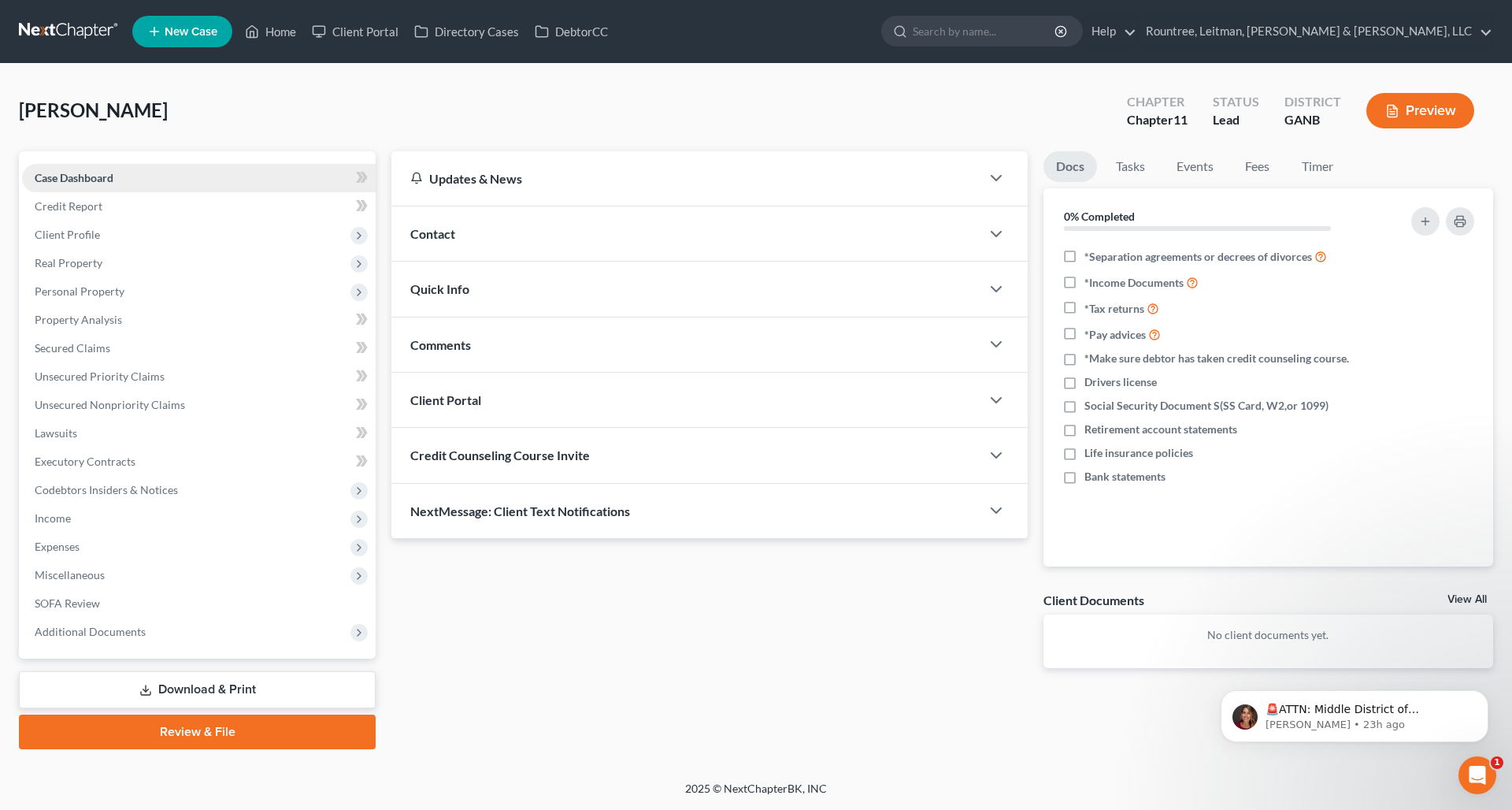
click at [107, 188] on link "Case Dashboard" at bounding box center [198, 177] width 354 height 28
click at [522, 390] on div "Client Portal" at bounding box center [686, 400] width 589 height 55
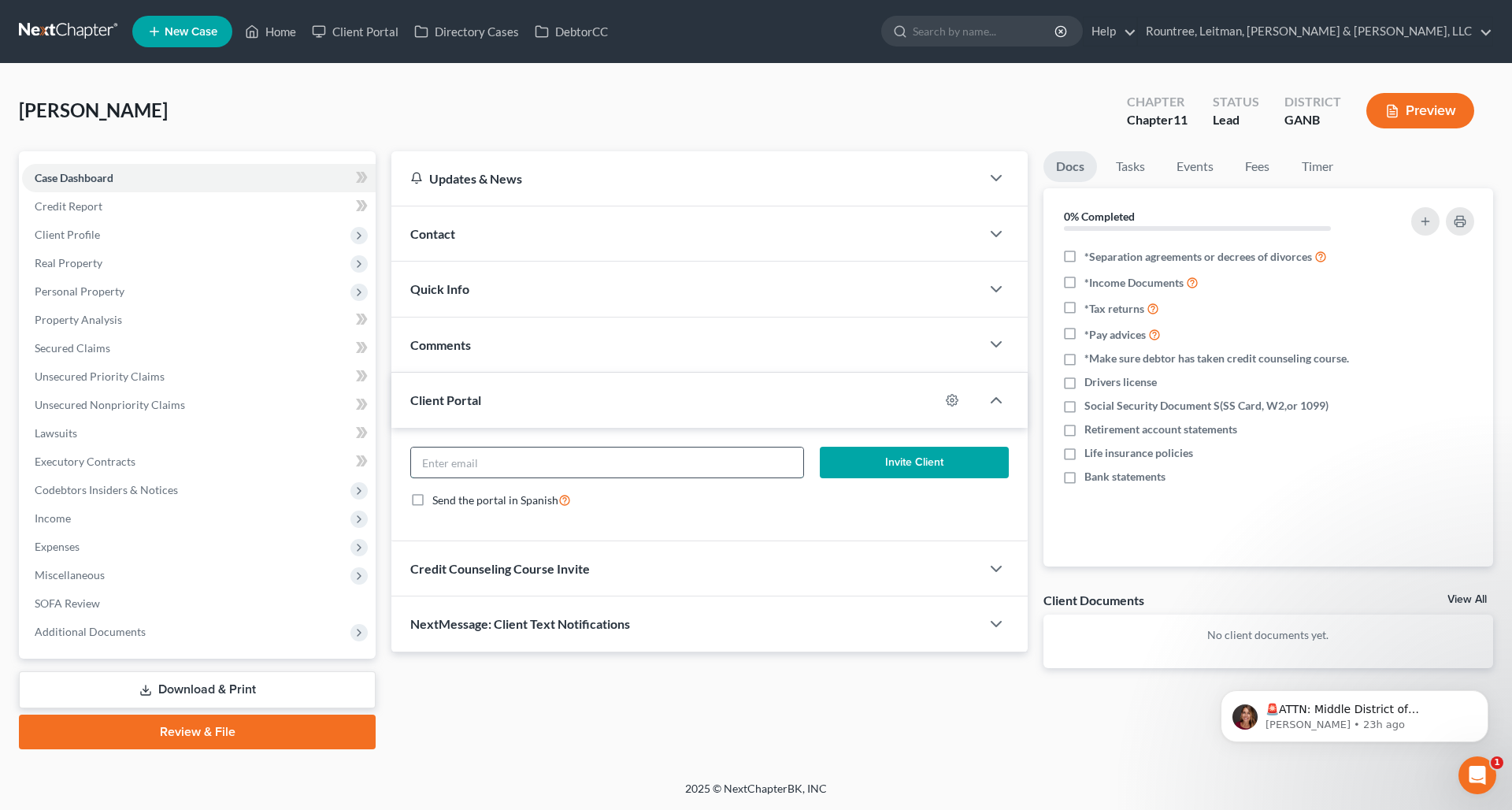
click at [523, 454] on input "email" at bounding box center [607, 462] width 392 height 30
type input "[EMAIL_ADDRESS][DOMAIN_NAME]"
click at [874, 464] on button "Invite Client" at bounding box center [915, 462] width 189 height 31
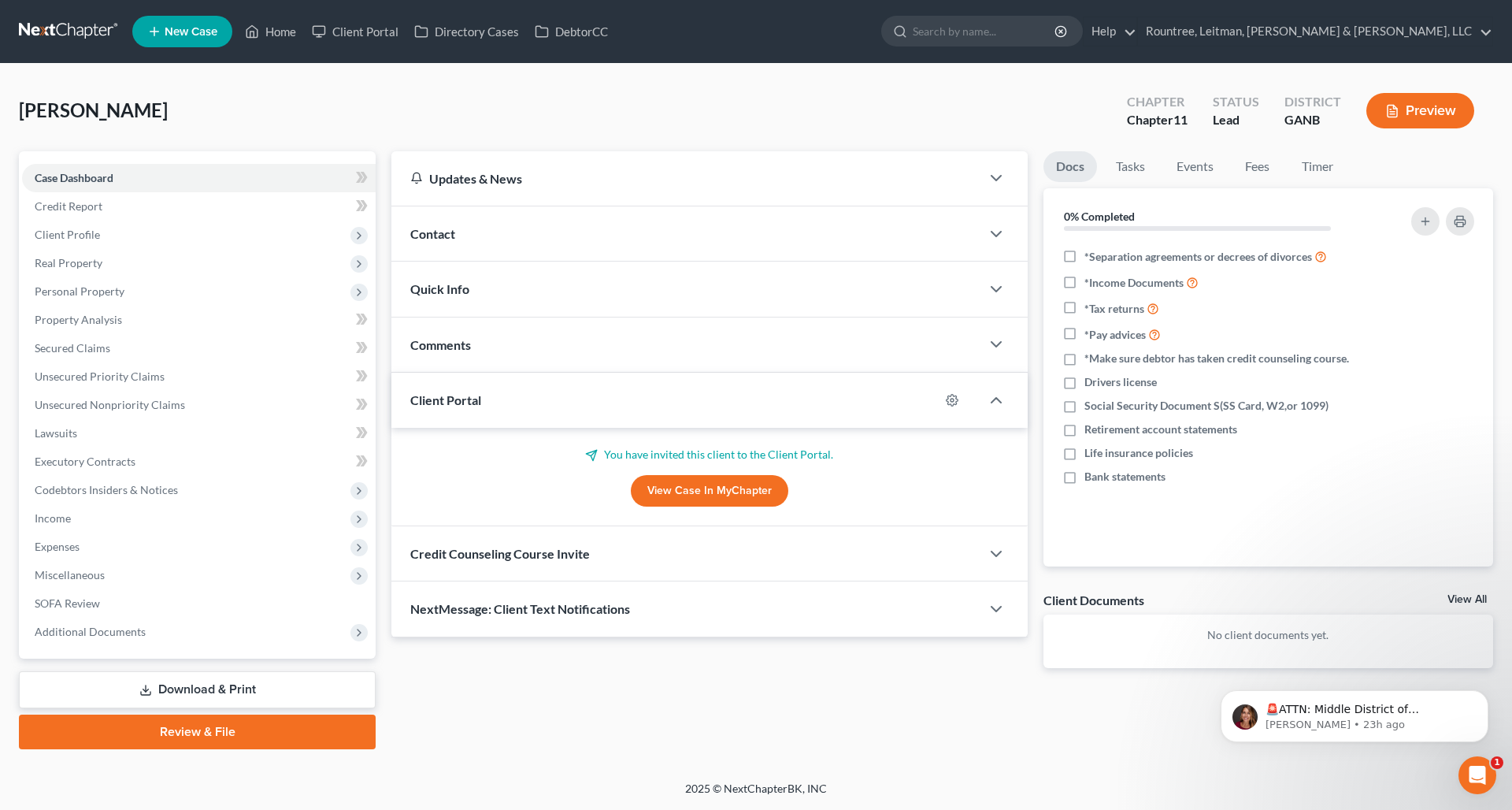
click at [708, 495] on link "View Case in MyChapter" at bounding box center [709, 490] width 157 height 31
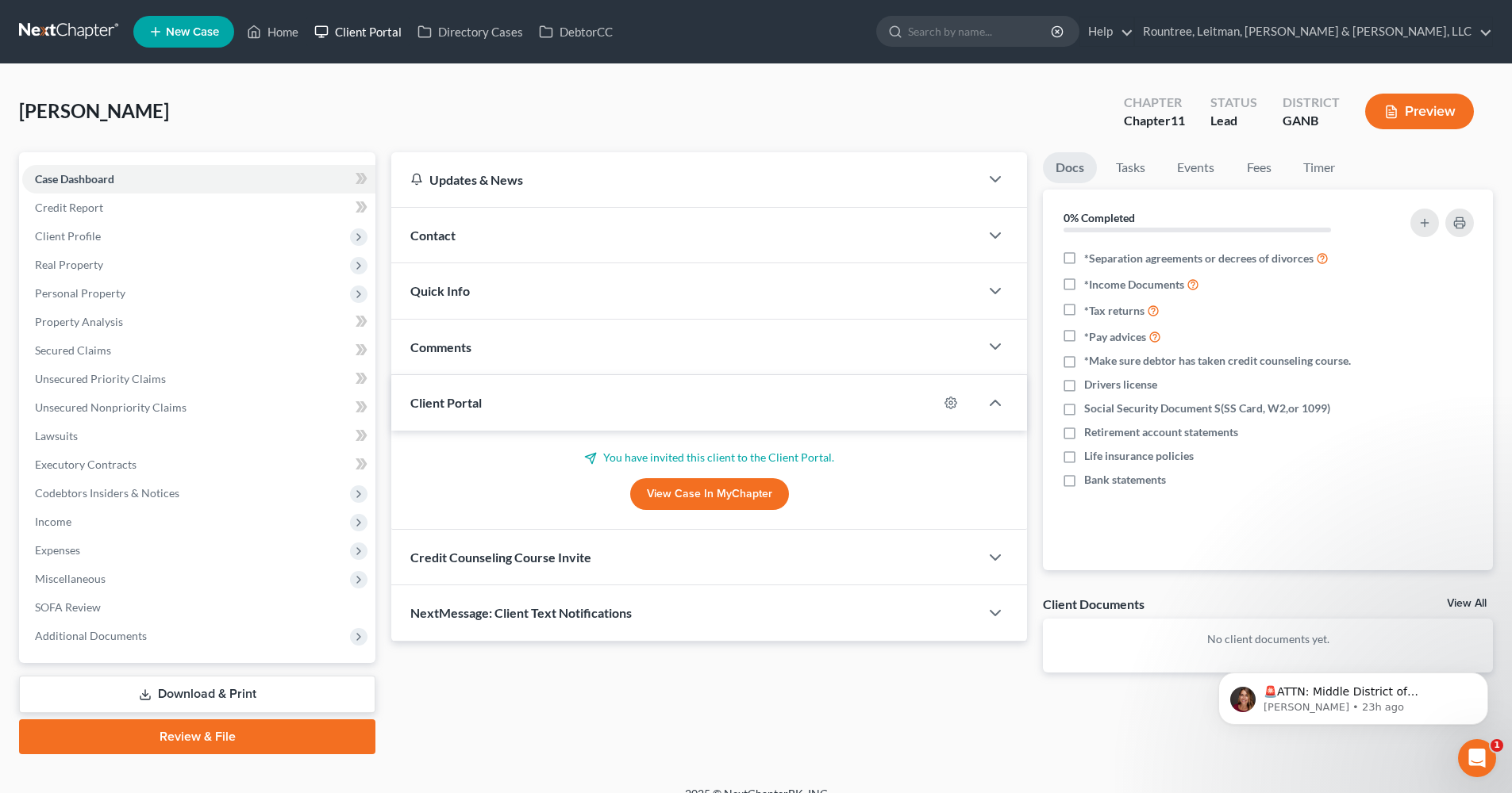
click at [374, 28] on link "Client Portal" at bounding box center [358, 32] width 103 height 28
click at [368, 34] on link "Client Portal" at bounding box center [358, 32] width 103 height 28
click at [334, 29] on link "Client Portal" at bounding box center [358, 32] width 103 height 28
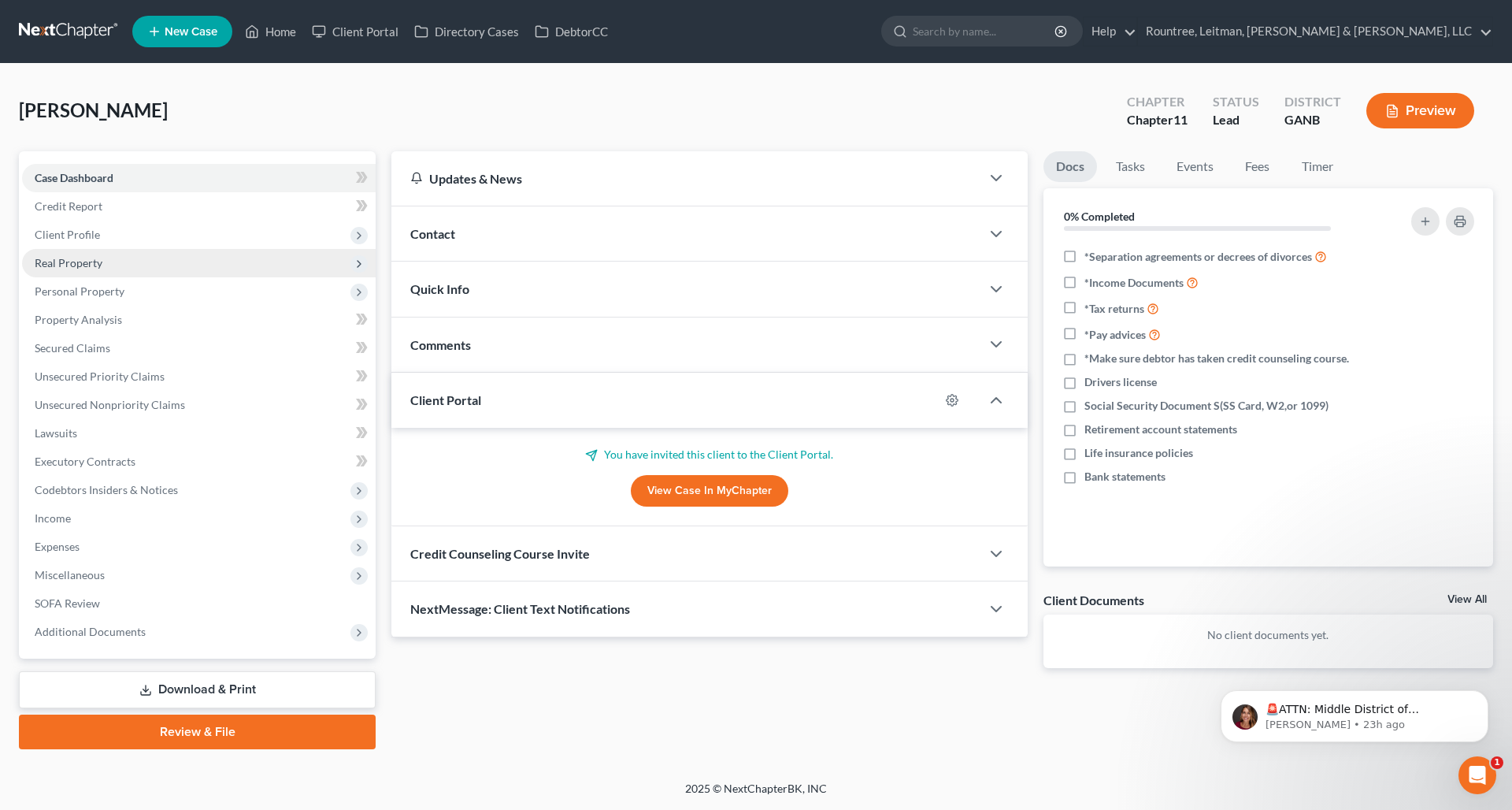
click at [108, 267] on span "Real Property" at bounding box center [198, 263] width 354 height 28
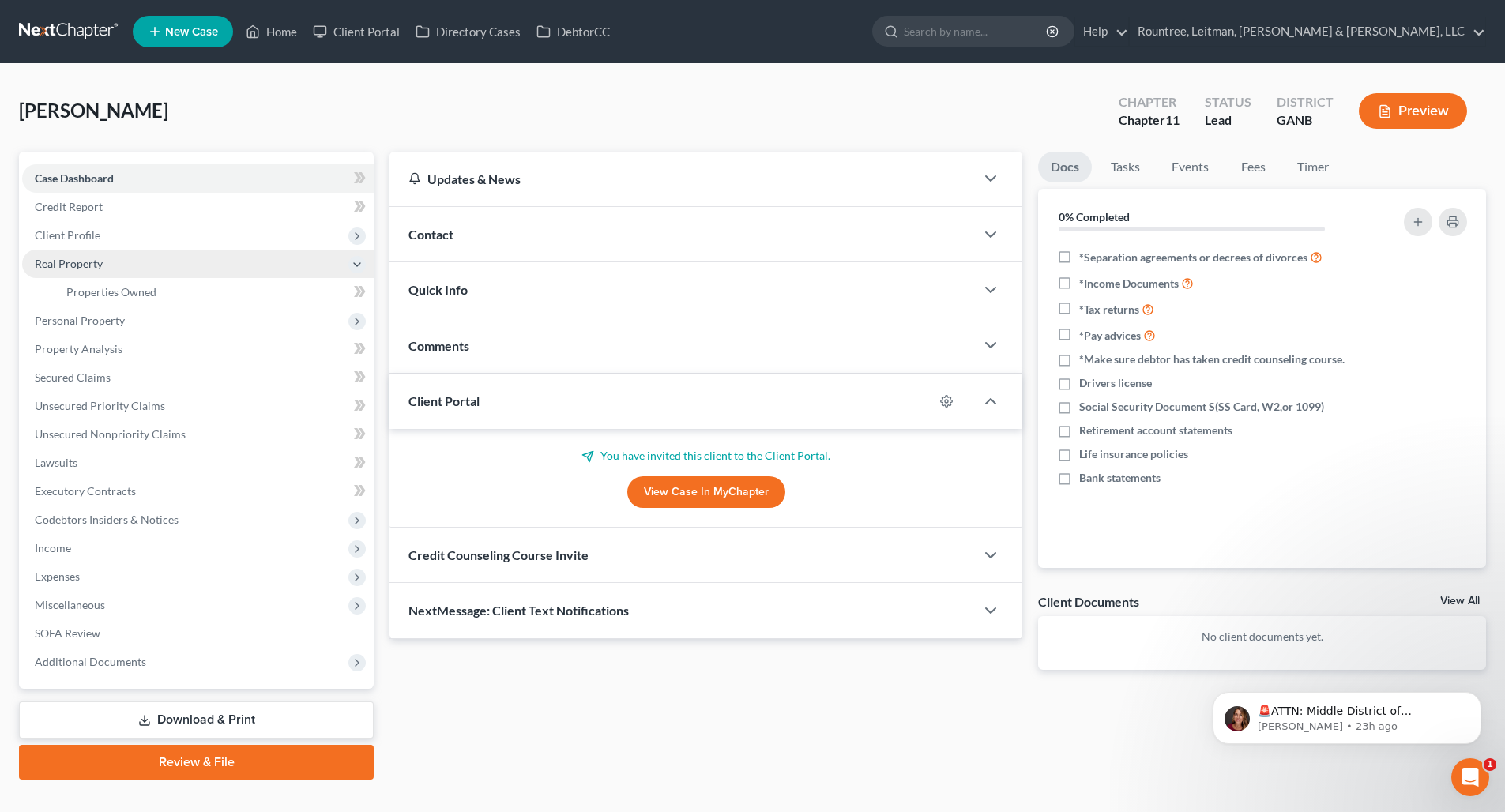
click at [77, 257] on span "Real Property" at bounding box center [68, 263] width 68 height 14
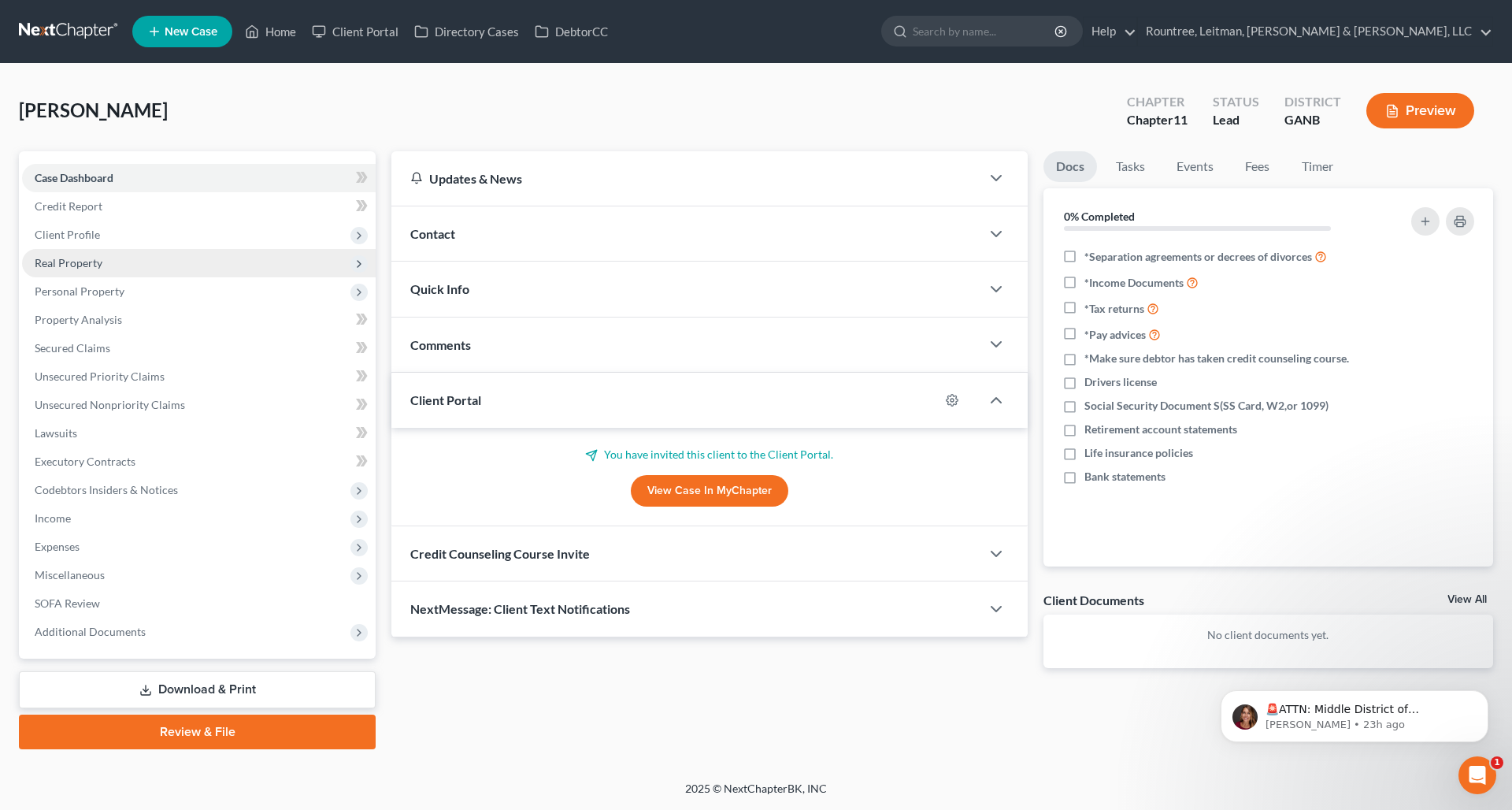
click at [96, 275] on span "Real Property" at bounding box center [198, 263] width 354 height 28
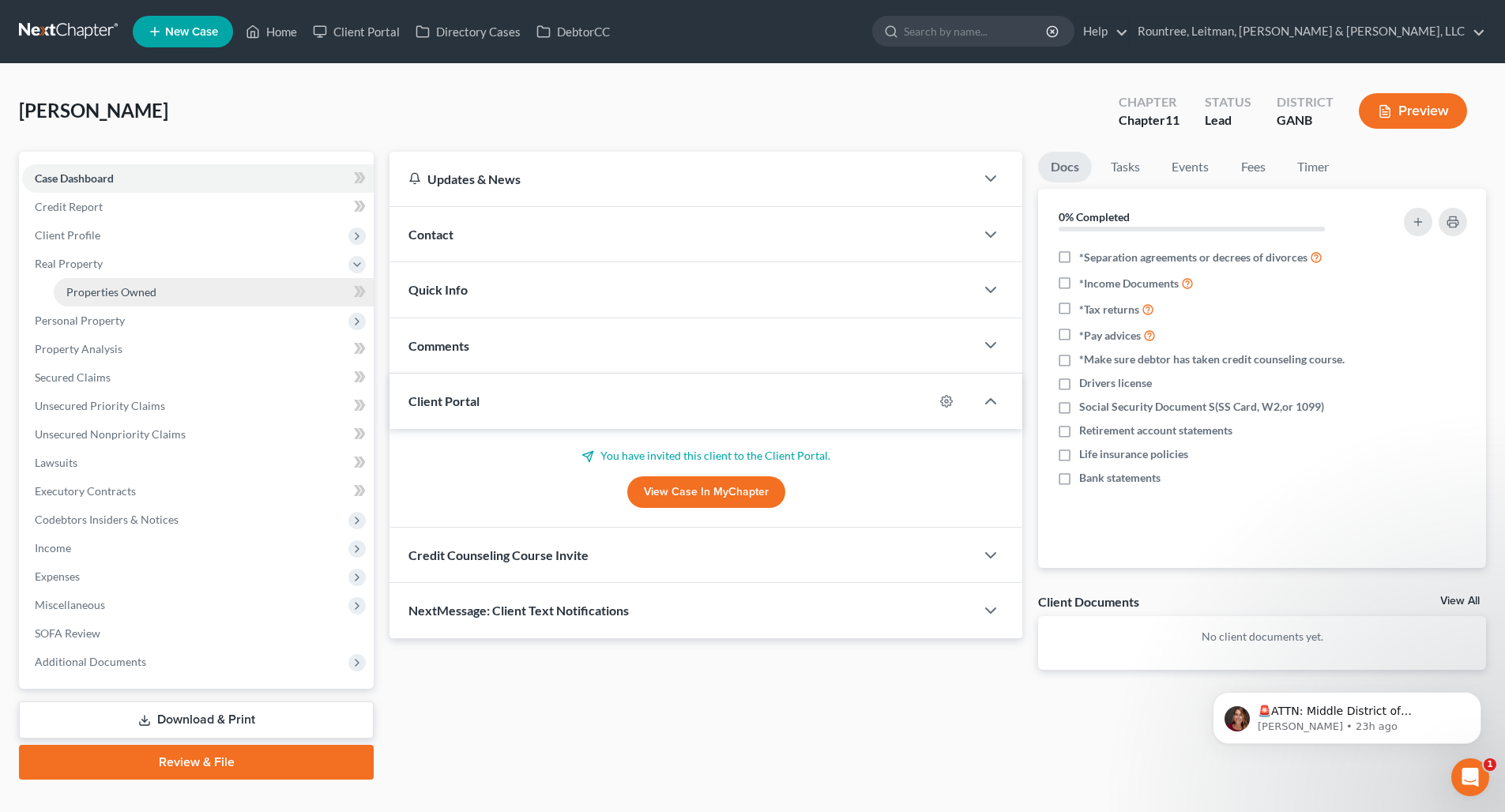
click at [117, 298] on span "Properties Owned" at bounding box center [111, 291] width 90 height 14
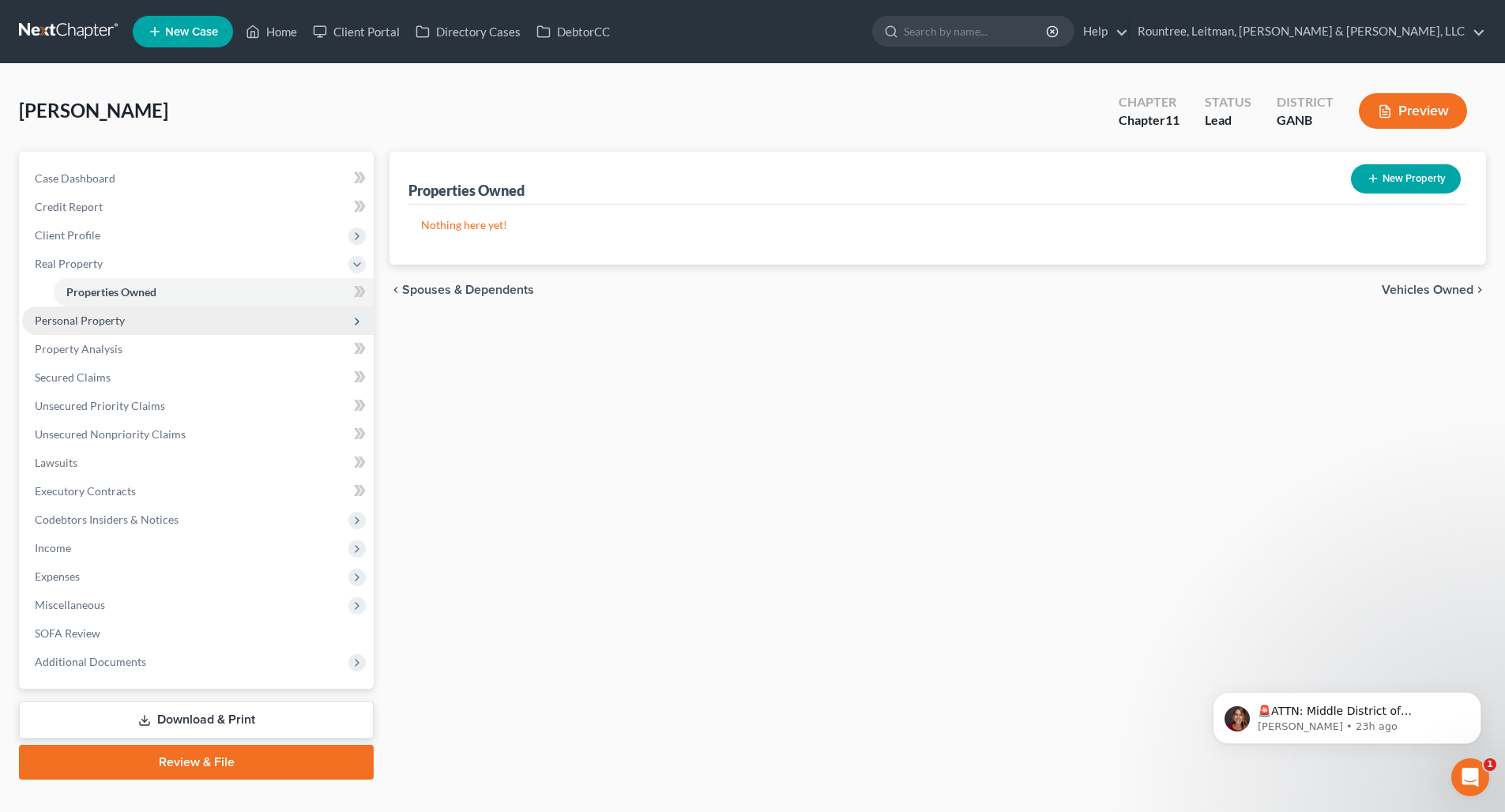
click at [113, 318] on span "Personal Property" at bounding box center [80, 320] width 90 height 14
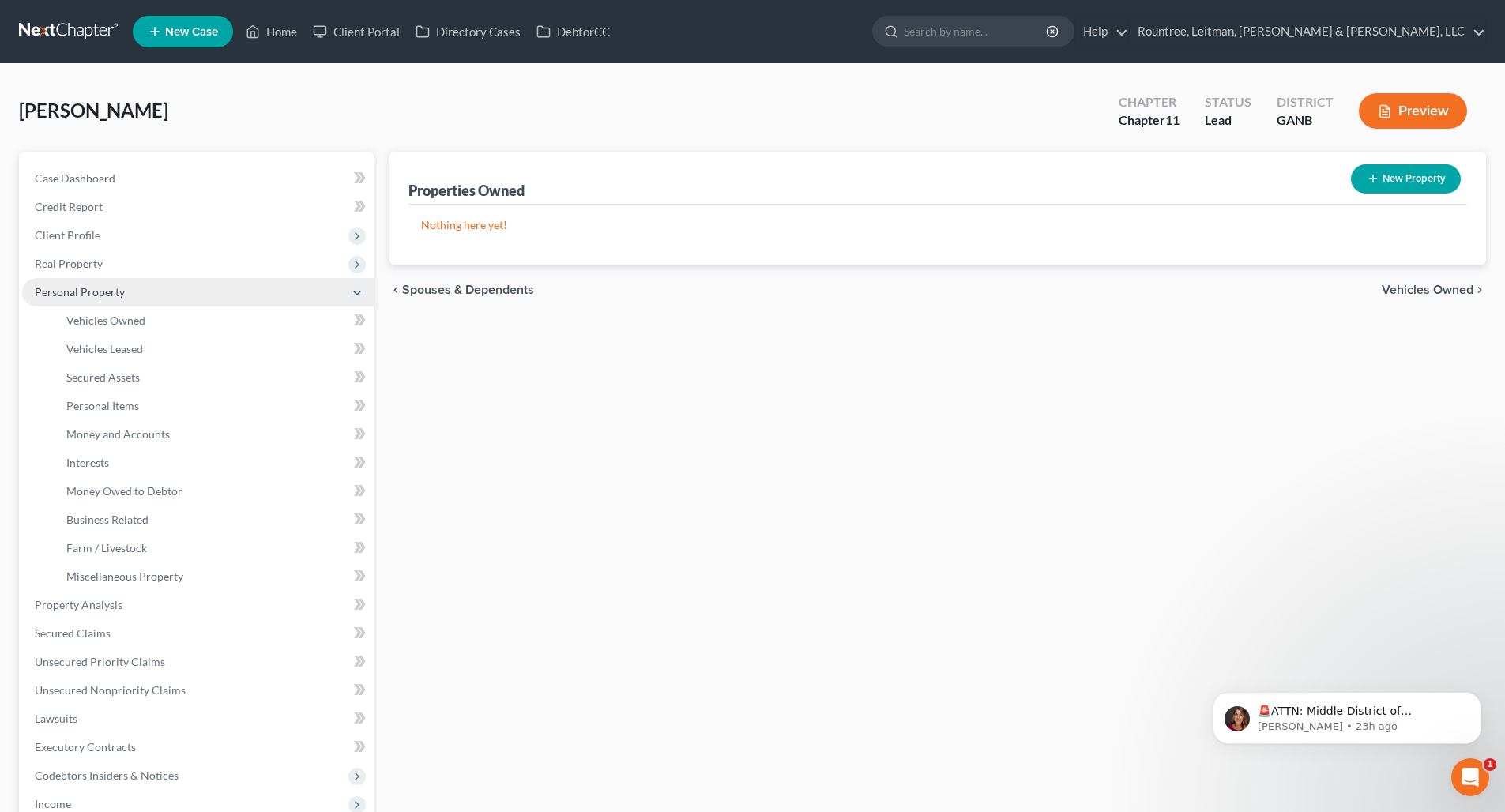
click at [93, 282] on span "Personal Property" at bounding box center [197, 291] width 352 height 28
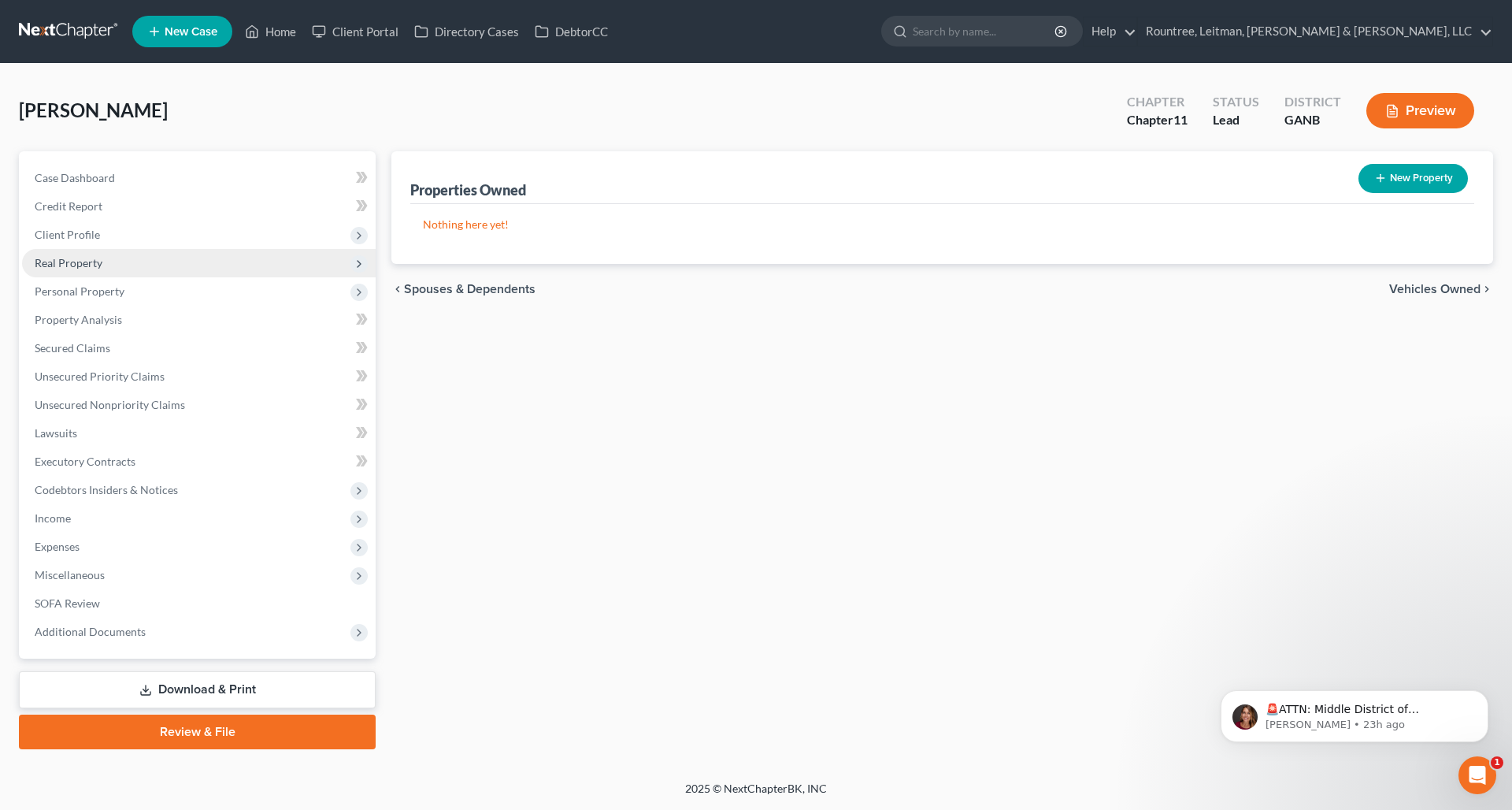
click at [96, 271] on span "Real Property" at bounding box center [198, 263] width 354 height 28
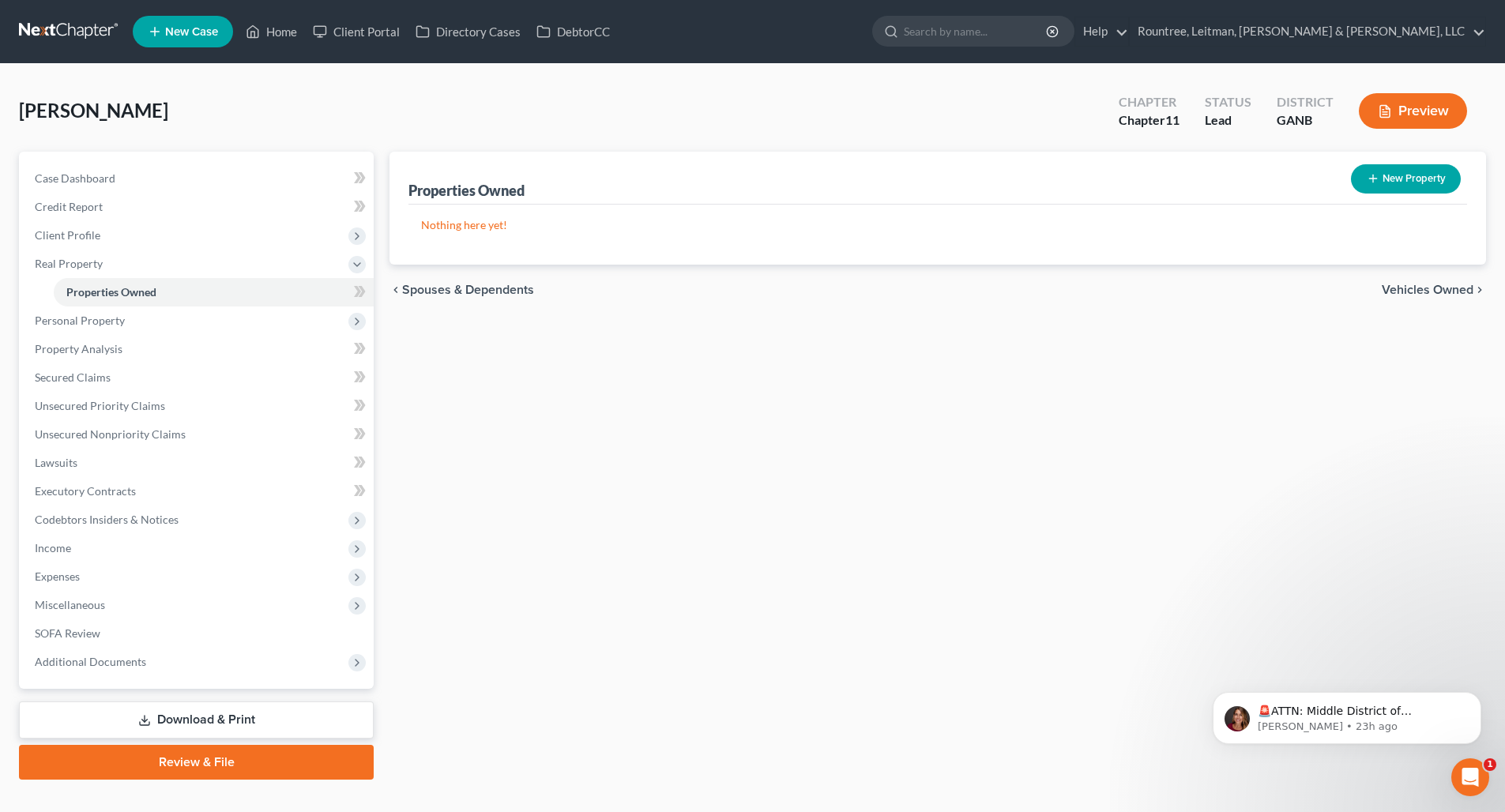
click at [1368, 177] on icon "button" at bounding box center [1373, 179] width 13 height 13
select select "0"
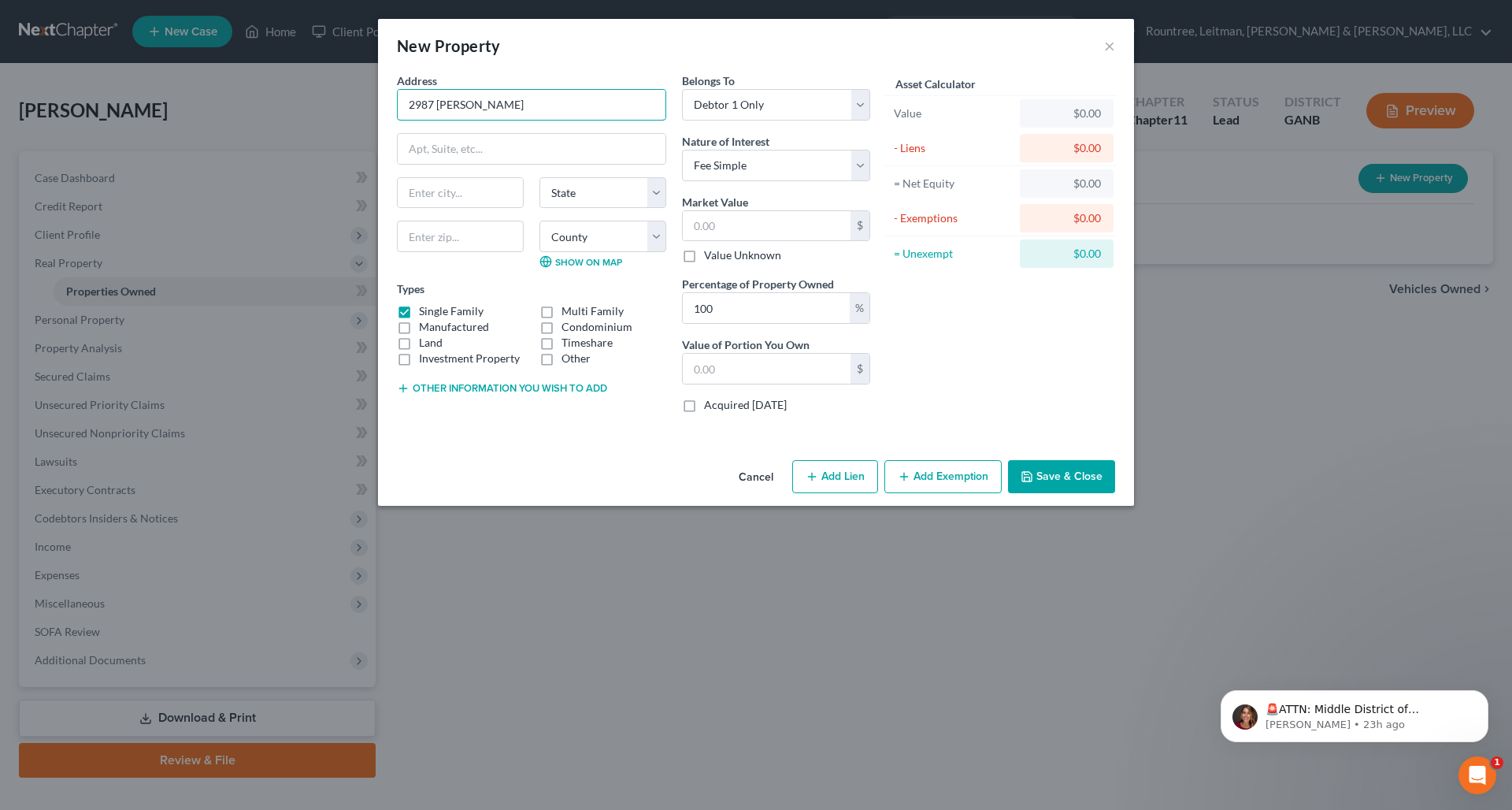
type input "2987 [PERSON_NAME]"
type input "30329"
type input "[GEOGRAPHIC_DATA]"
select select "10"
click at [562, 360] on label "Other" at bounding box center [576, 359] width 29 height 16
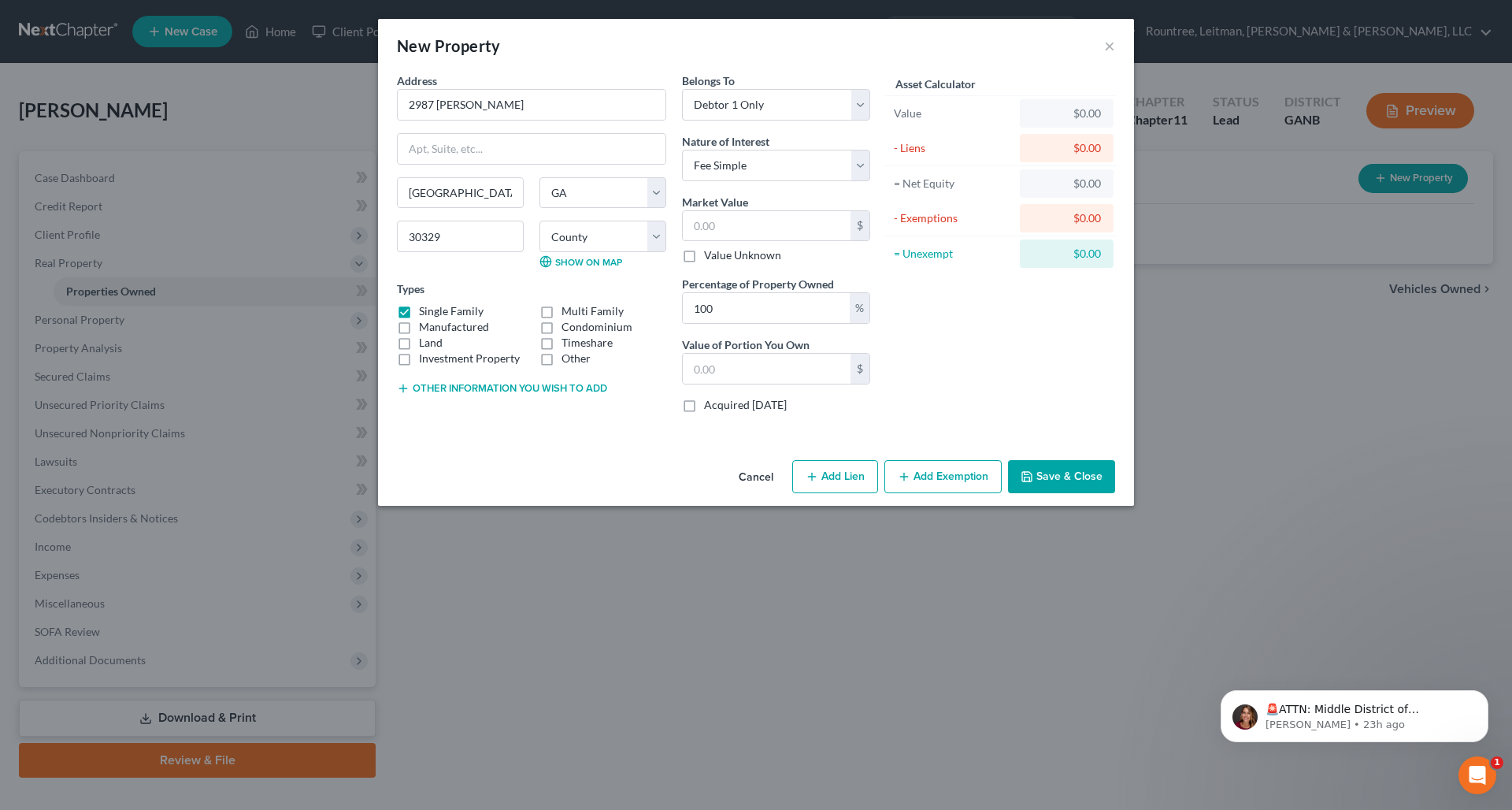
click at [568, 360] on input "Other" at bounding box center [573, 356] width 10 height 10
checkbox input "true"
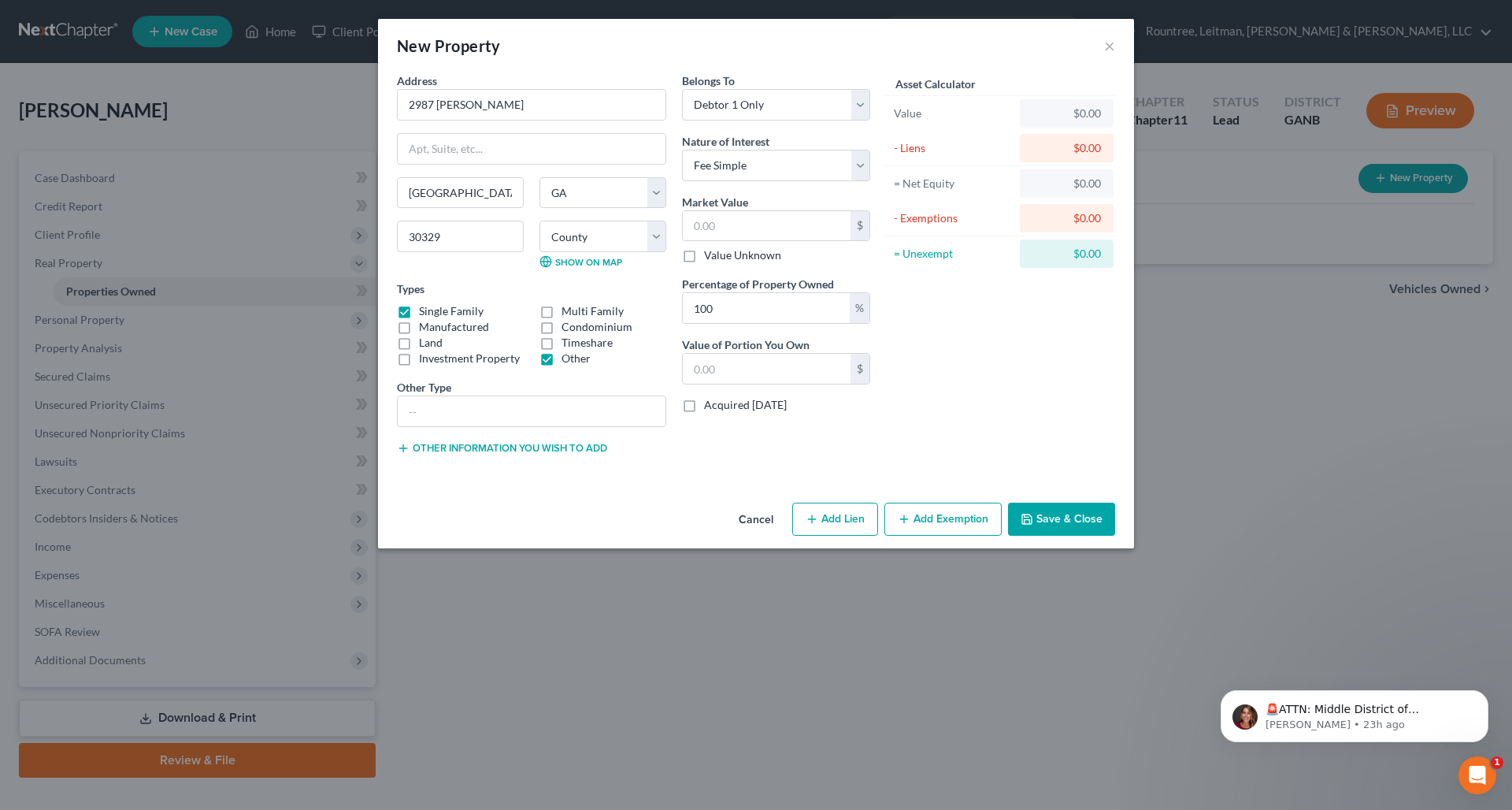
click at [459, 393] on div "Other Type" at bounding box center [532, 403] width 270 height 48
click at [461, 398] on input "text" at bounding box center [532, 411] width 268 height 30
click at [430, 309] on label "Single Family" at bounding box center [451, 311] width 64 height 16
click at [430, 309] on input "Single Family" at bounding box center [430, 308] width 10 height 10
checkbox input "false"
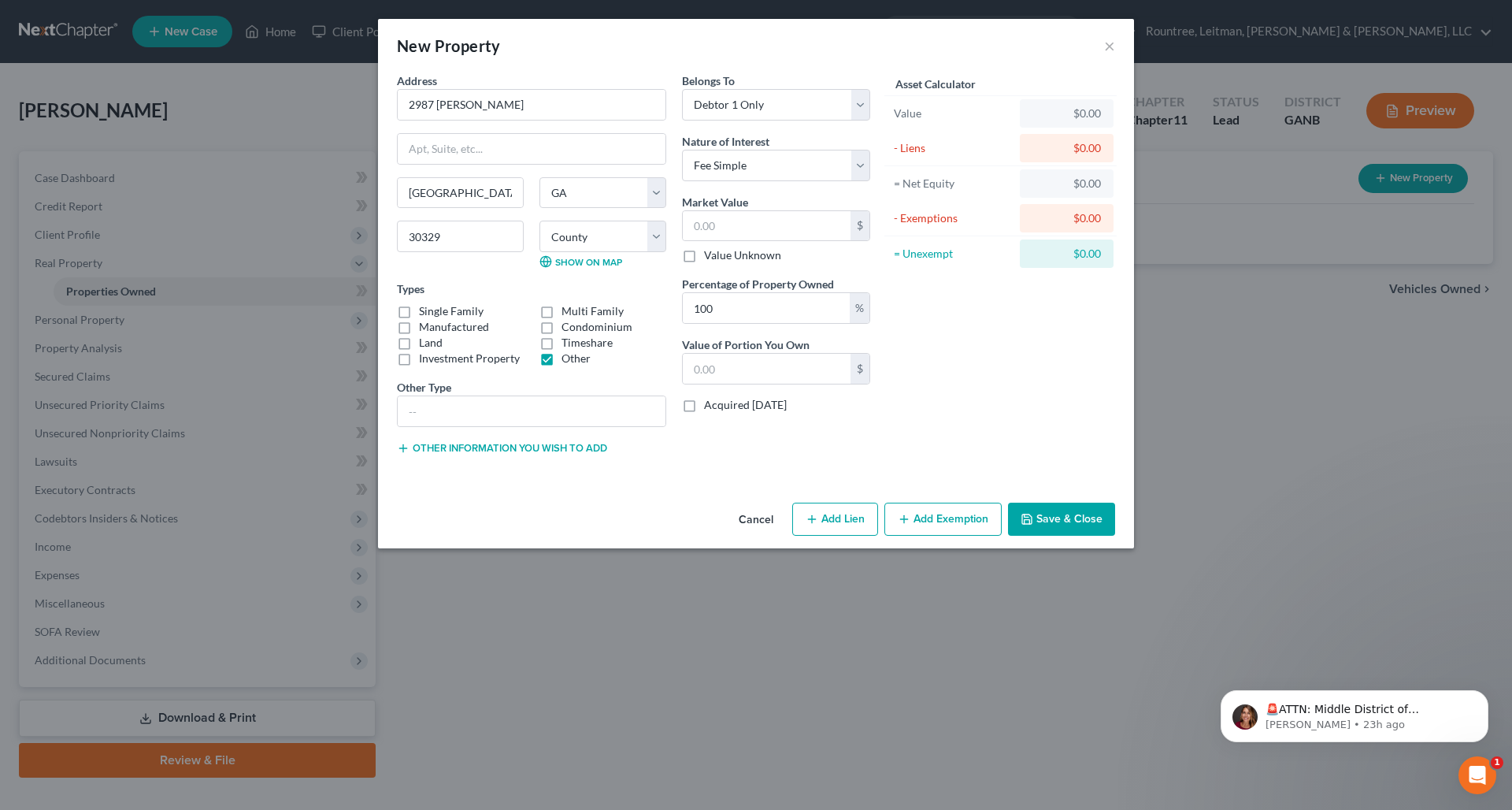
click at [574, 358] on label "Other" at bounding box center [576, 359] width 29 height 16
click at [574, 358] on input "Other" at bounding box center [573, 356] width 10 height 10
checkbox input "false"
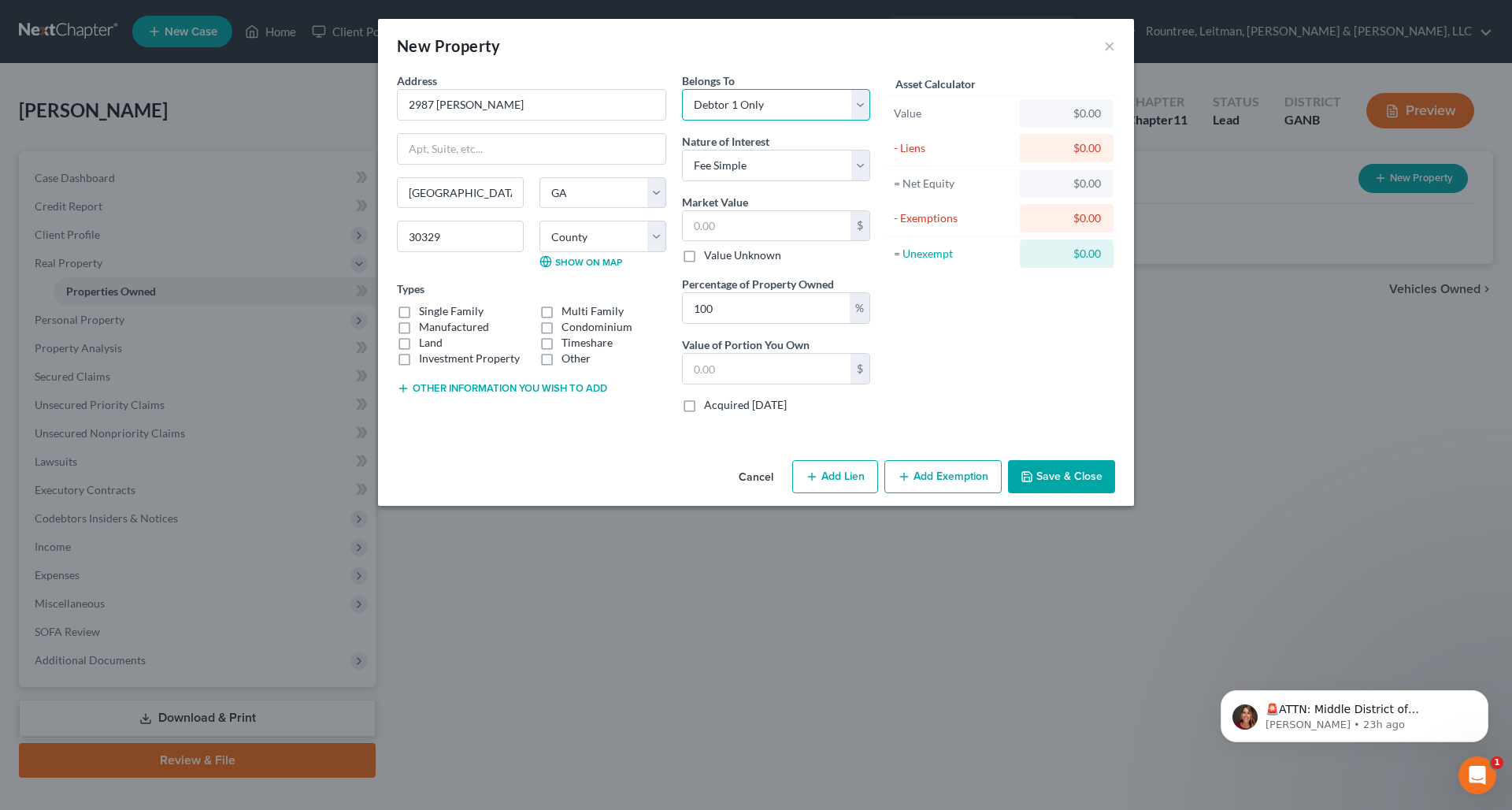
select select "3"
select select "1"
click at [829, 211] on input "text" at bounding box center [766, 226] width 168 height 30
type input "2"
type input "2.00"
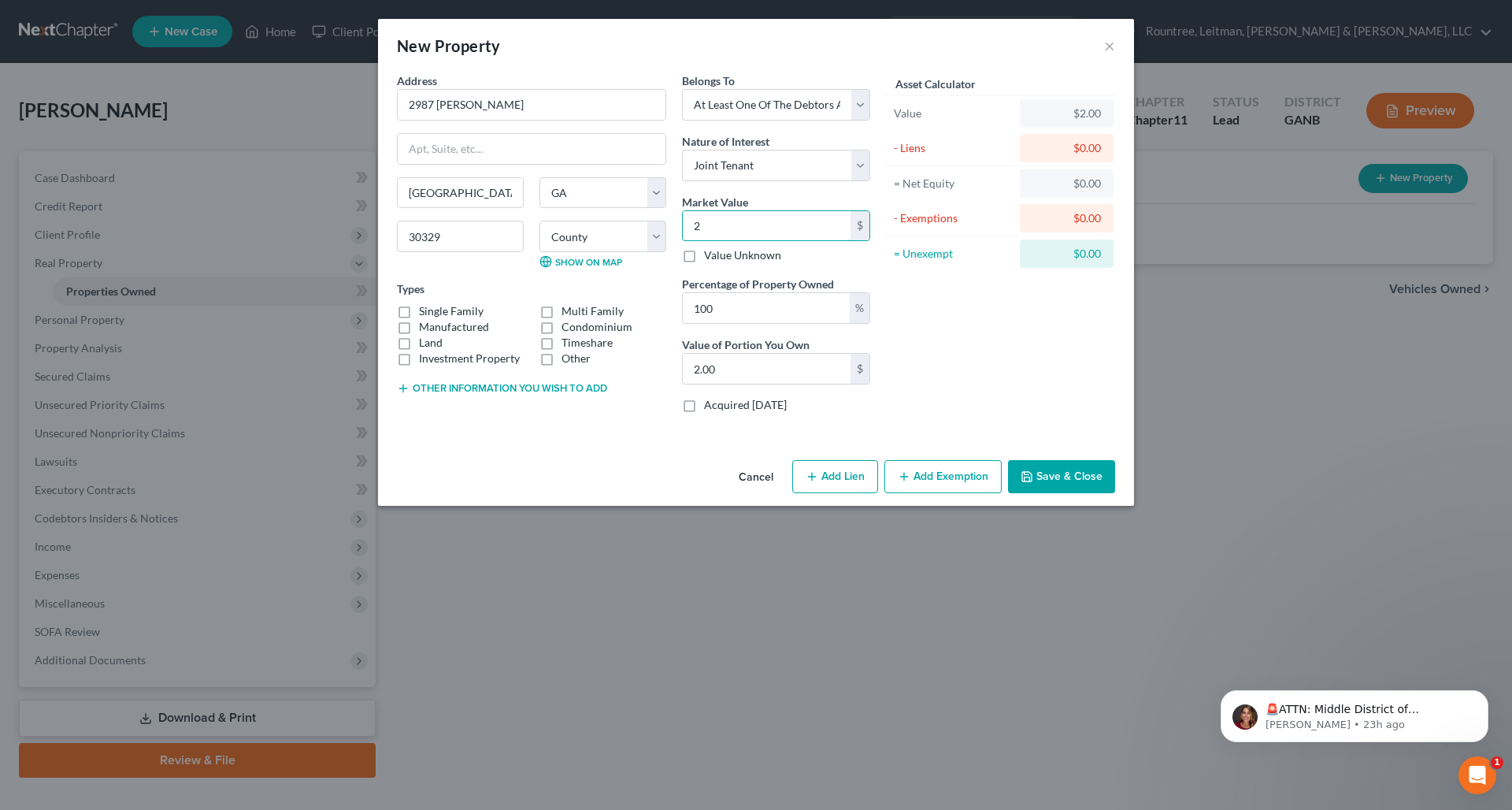
type input "20"
type input "20.00"
type input "200"
type input "200.00"
type input "2000"
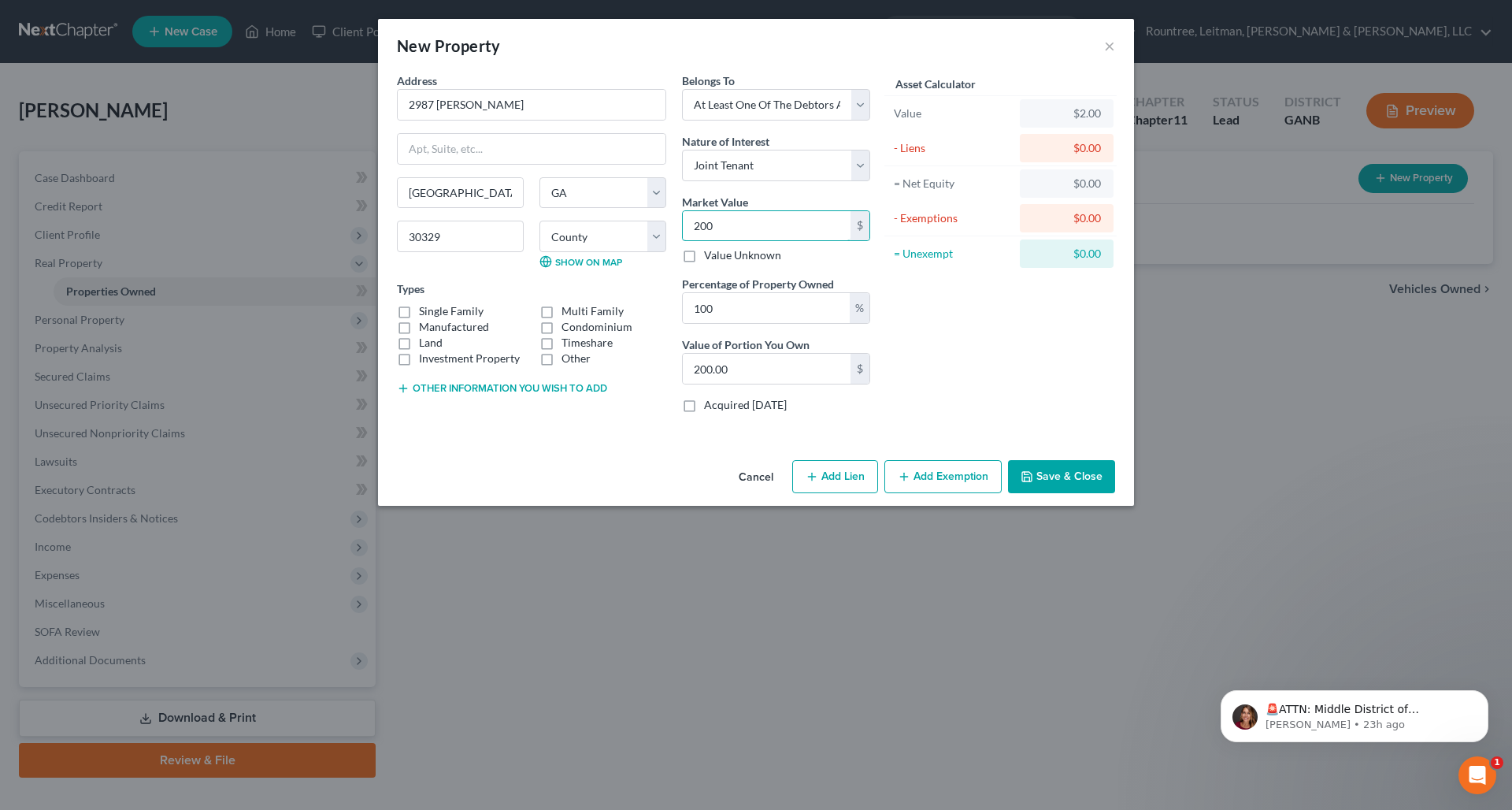
type input "2,000.00"
type input "2,0000"
type input "20,000.00"
type input "20,0000"
type input "200,000.00"
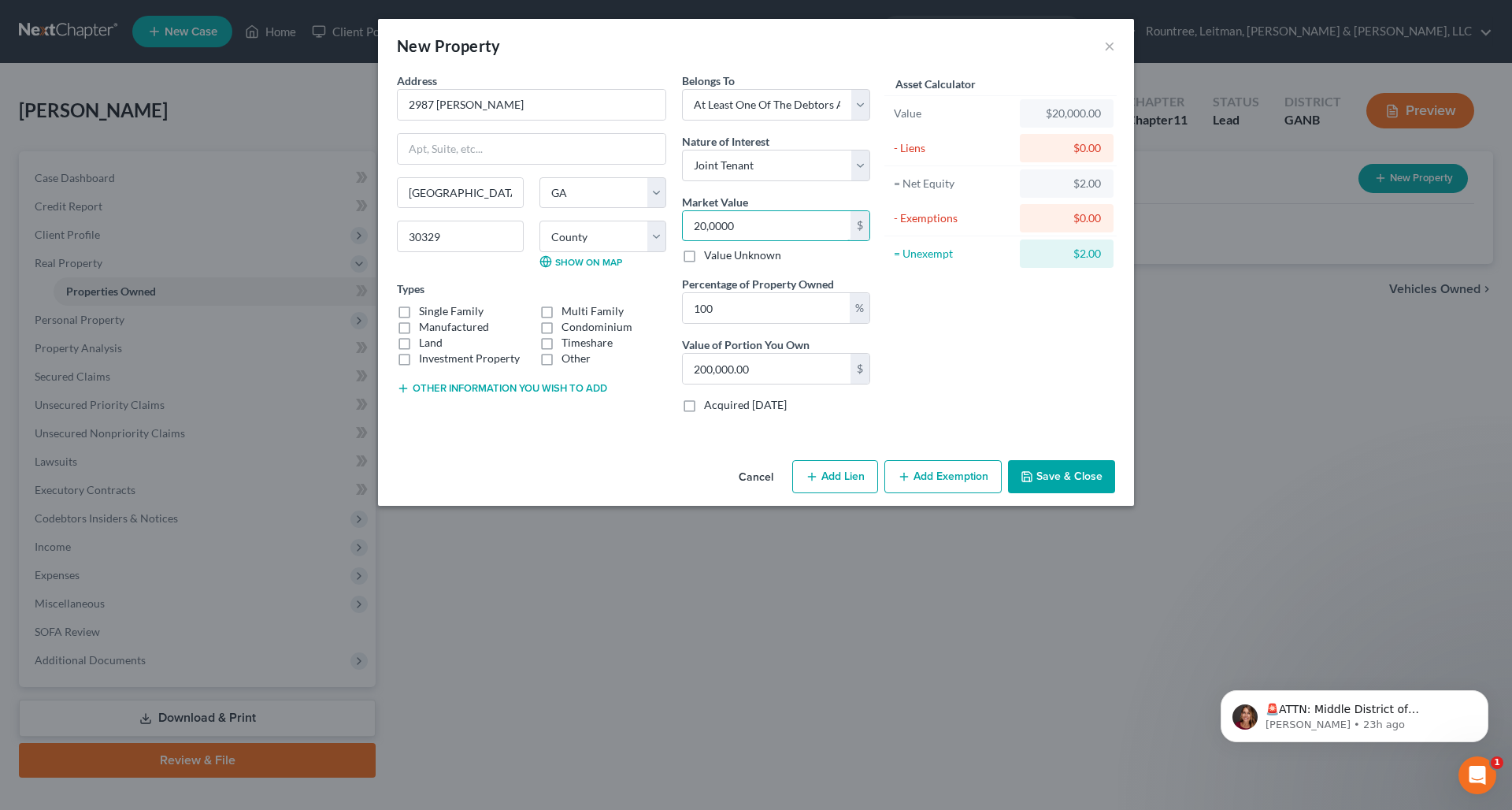
type input "200,000"
click at [955, 300] on div "Asset Calculator Value $200,000.00 - Liens $0.00 = Net Equity $20,000.00 - Exem…" at bounding box center [1000, 249] width 245 height 353
click at [738, 313] on input "100" at bounding box center [766, 307] width 167 height 30
type input "5"
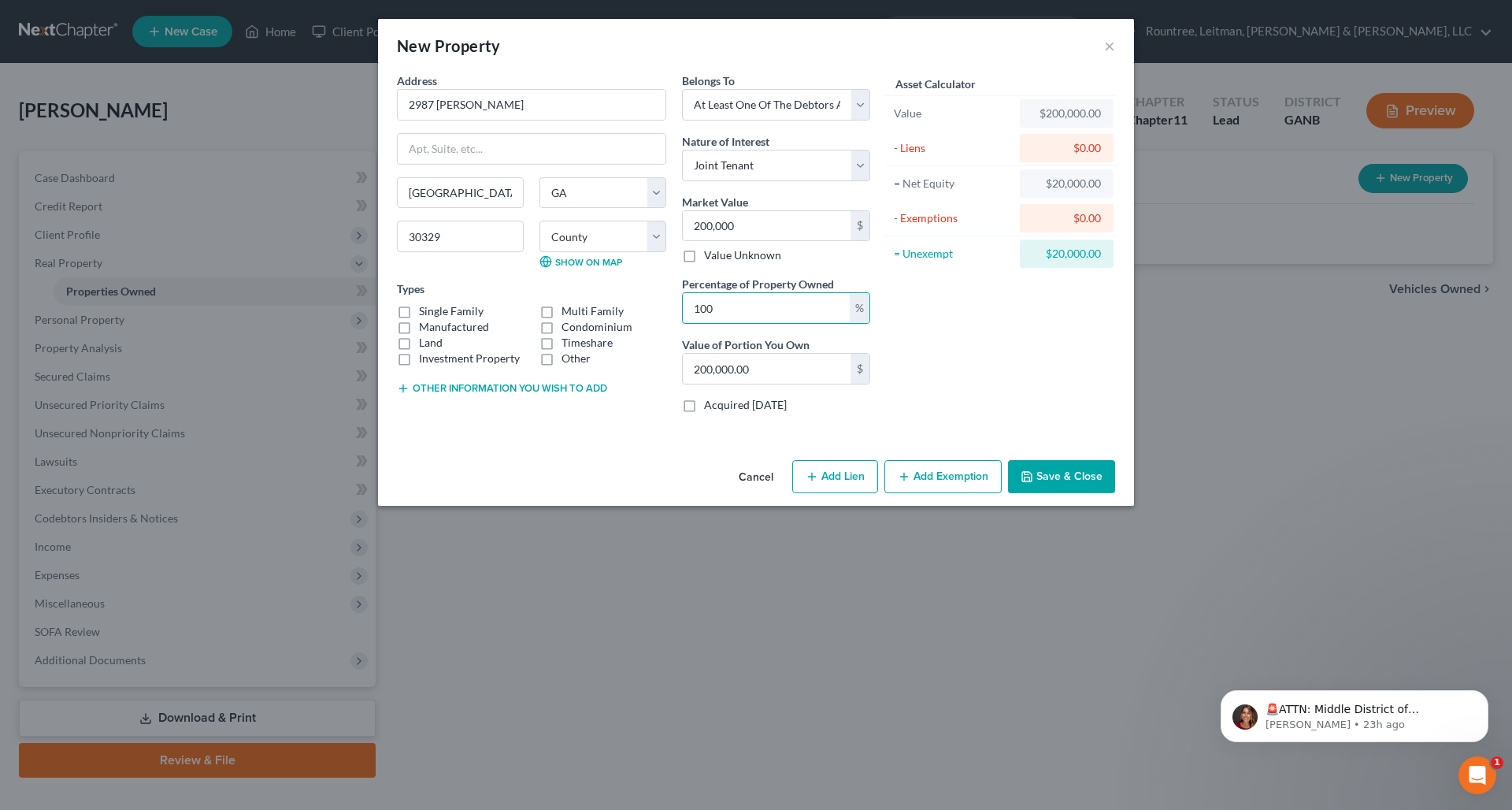
type input "10,000.00"
type input "50"
type input "100,000.00"
type input "50"
click at [1022, 368] on div "Asset Calculator Value $200,000.00 - Liens $0.00 = Net Equity $20,000.00 - Exem…" at bounding box center [1000, 249] width 245 height 353
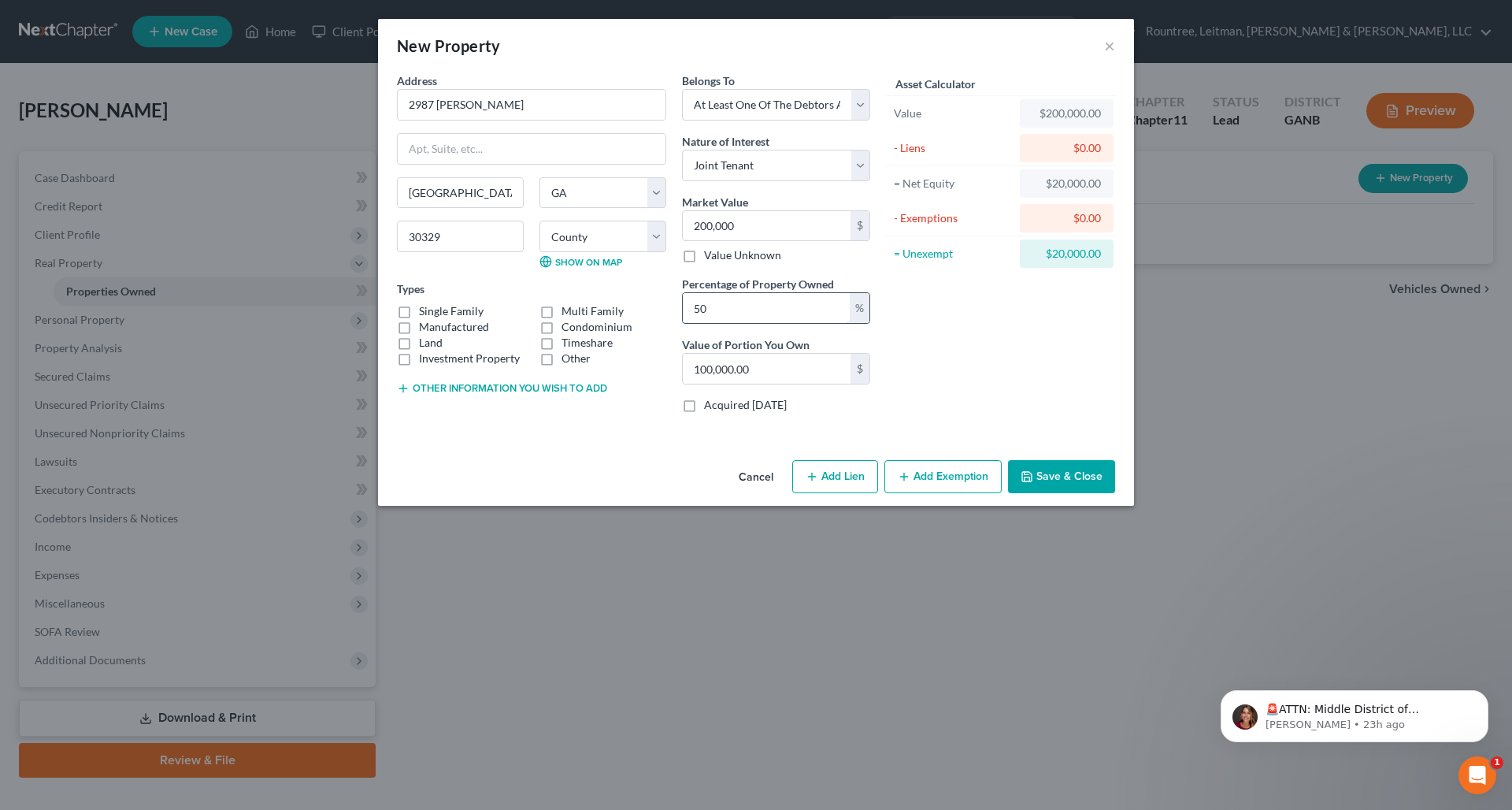
click at [783, 305] on input "50" at bounding box center [766, 307] width 167 height 30
click at [781, 367] on input "100,000.00" at bounding box center [766, 368] width 168 height 30
click at [853, 466] on button "Add Lien" at bounding box center [835, 476] width 86 height 33
select select "3"
select select "0"
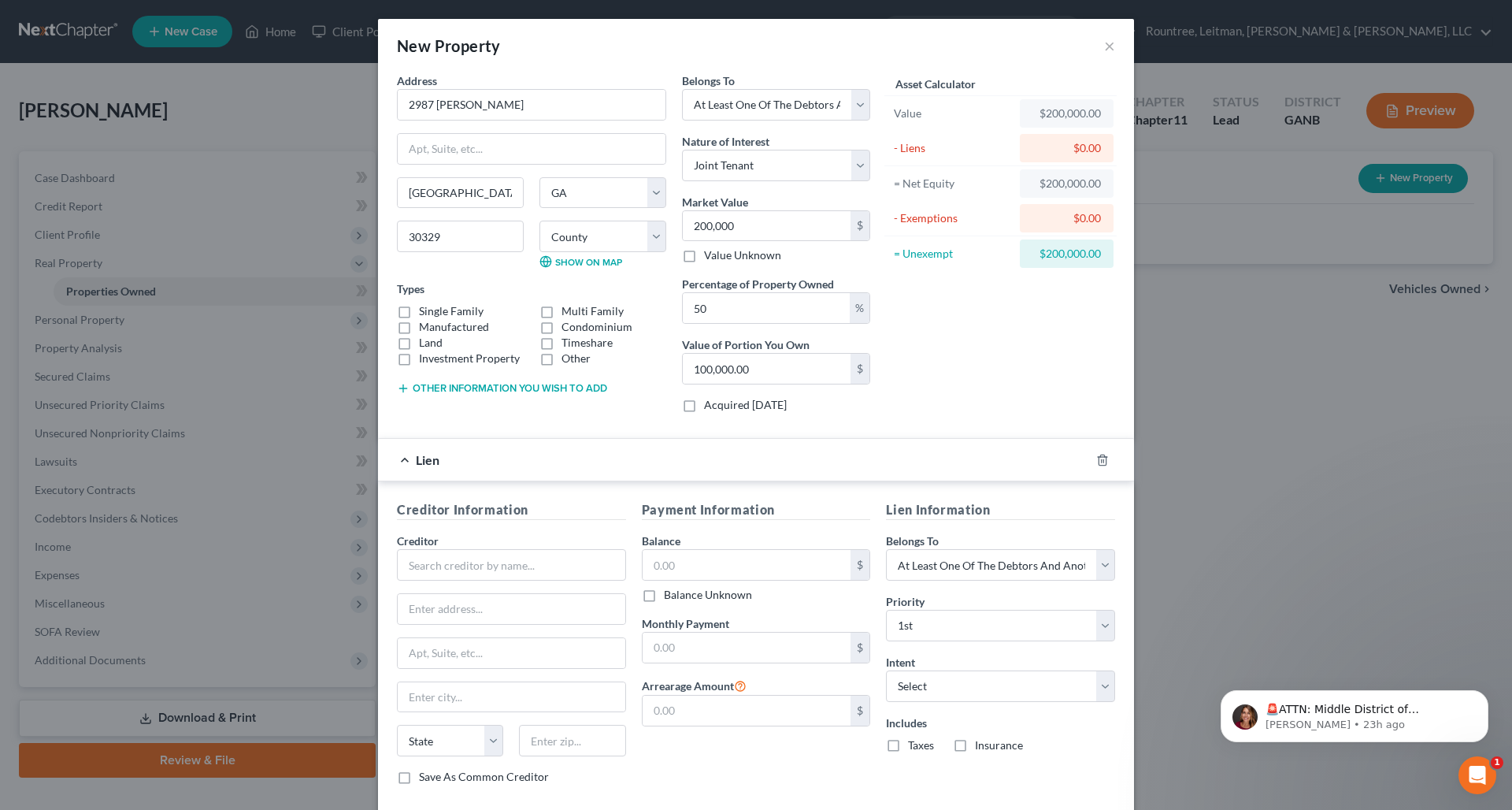
scroll to position [86, 0]
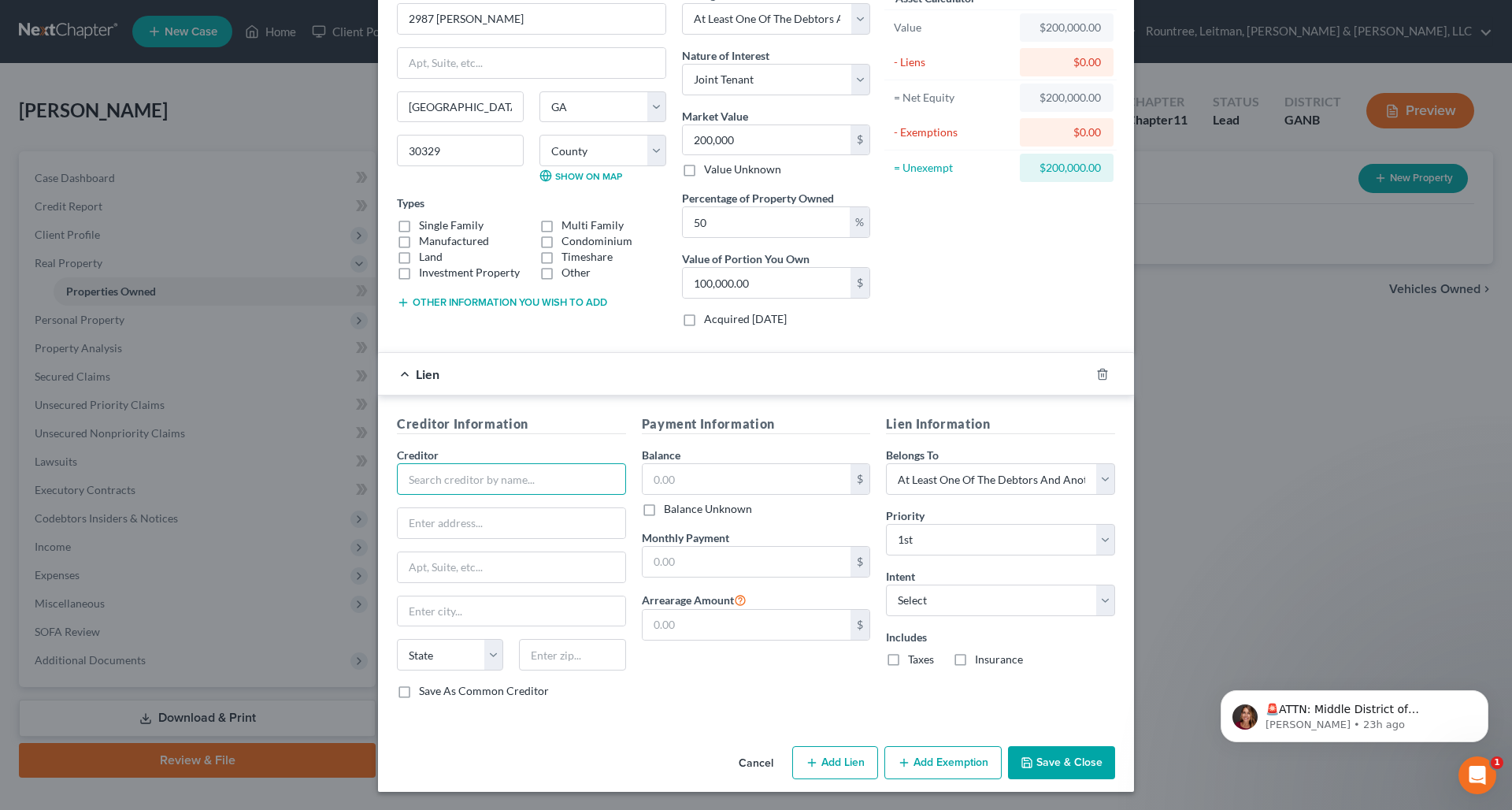
click at [518, 463] on input "text" at bounding box center [512, 478] width 230 height 31
click at [564, 377] on div "Lien" at bounding box center [734, 374] width 712 height 42
click at [395, 368] on div "Lien" at bounding box center [734, 374] width 712 height 42
click at [400, 367] on div "Lien" at bounding box center [734, 374] width 712 height 42
click at [1096, 378] on icon "button" at bounding box center [1103, 374] width 13 height 13
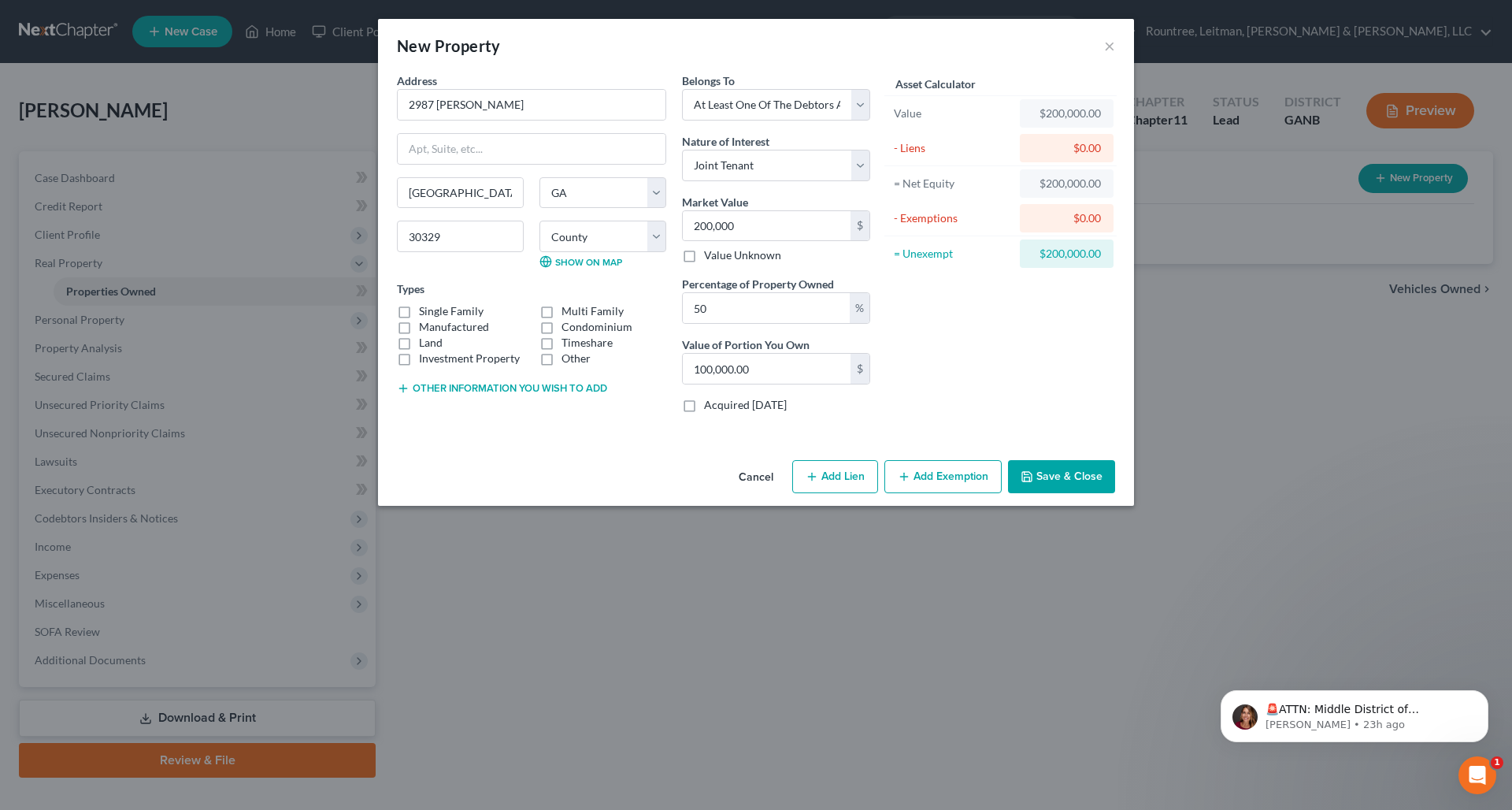
scroll to position [0, 0]
click at [930, 472] on button "Add Exemption" at bounding box center [943, 476] width 117 height 33
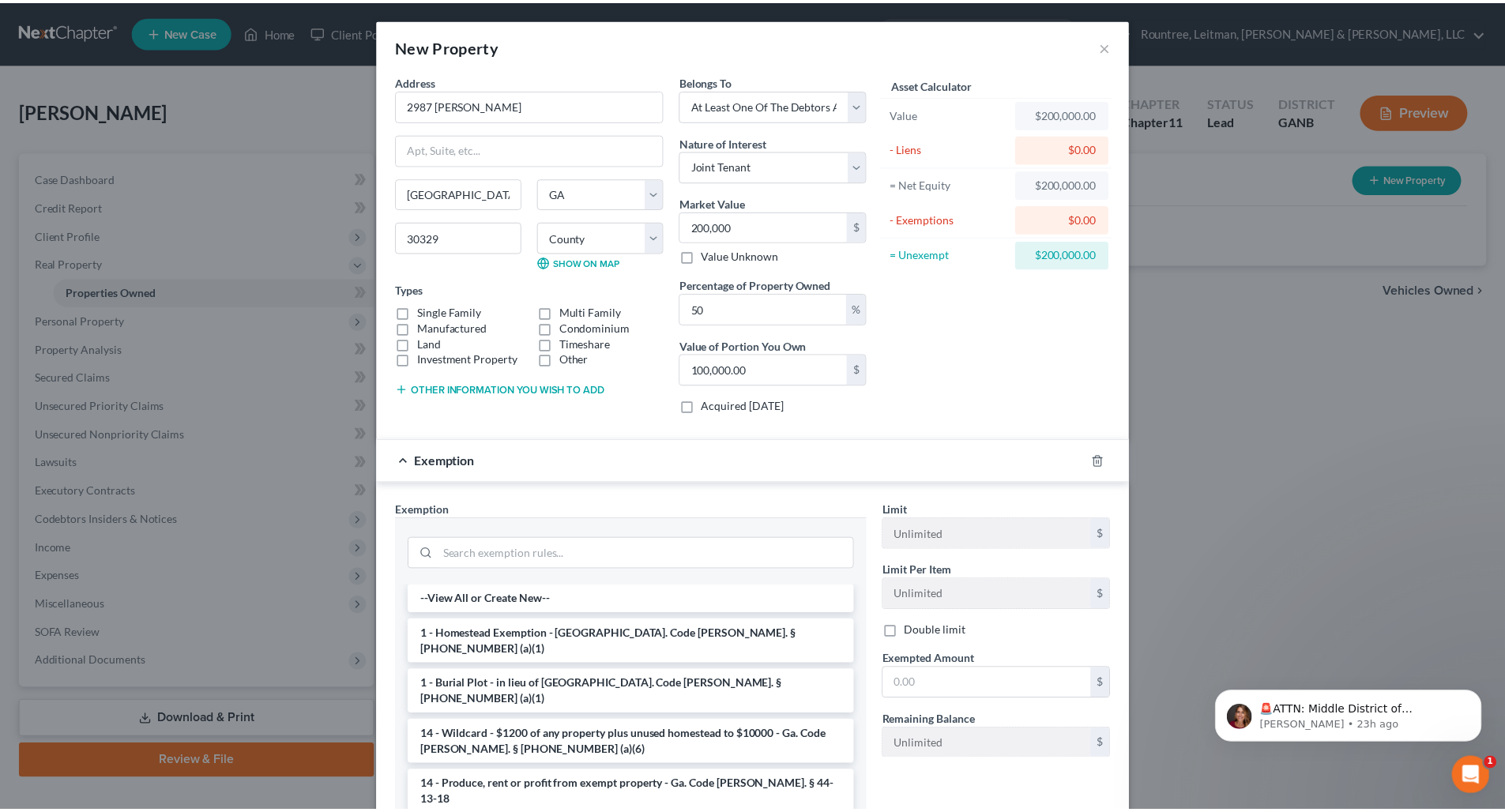
scroll to position [19, 0]
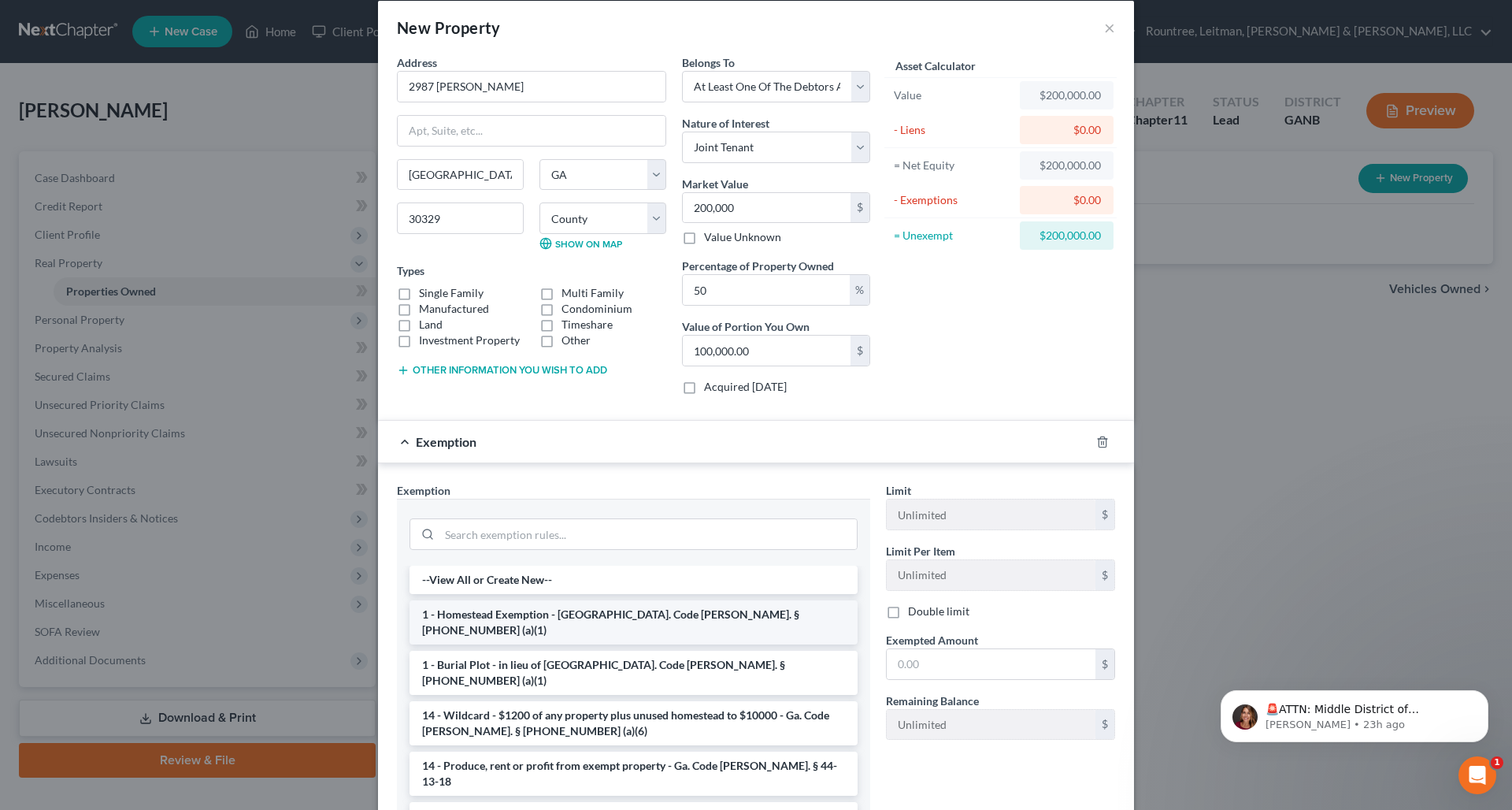
click at [685, 605] on li "1 - Homestead Exemption - [GEOGRAPHIC_DATA]. Code [PERSON_NAME]. § [PHONE_NUMBE…" at bounding box center [633, 622] width 448 height 44
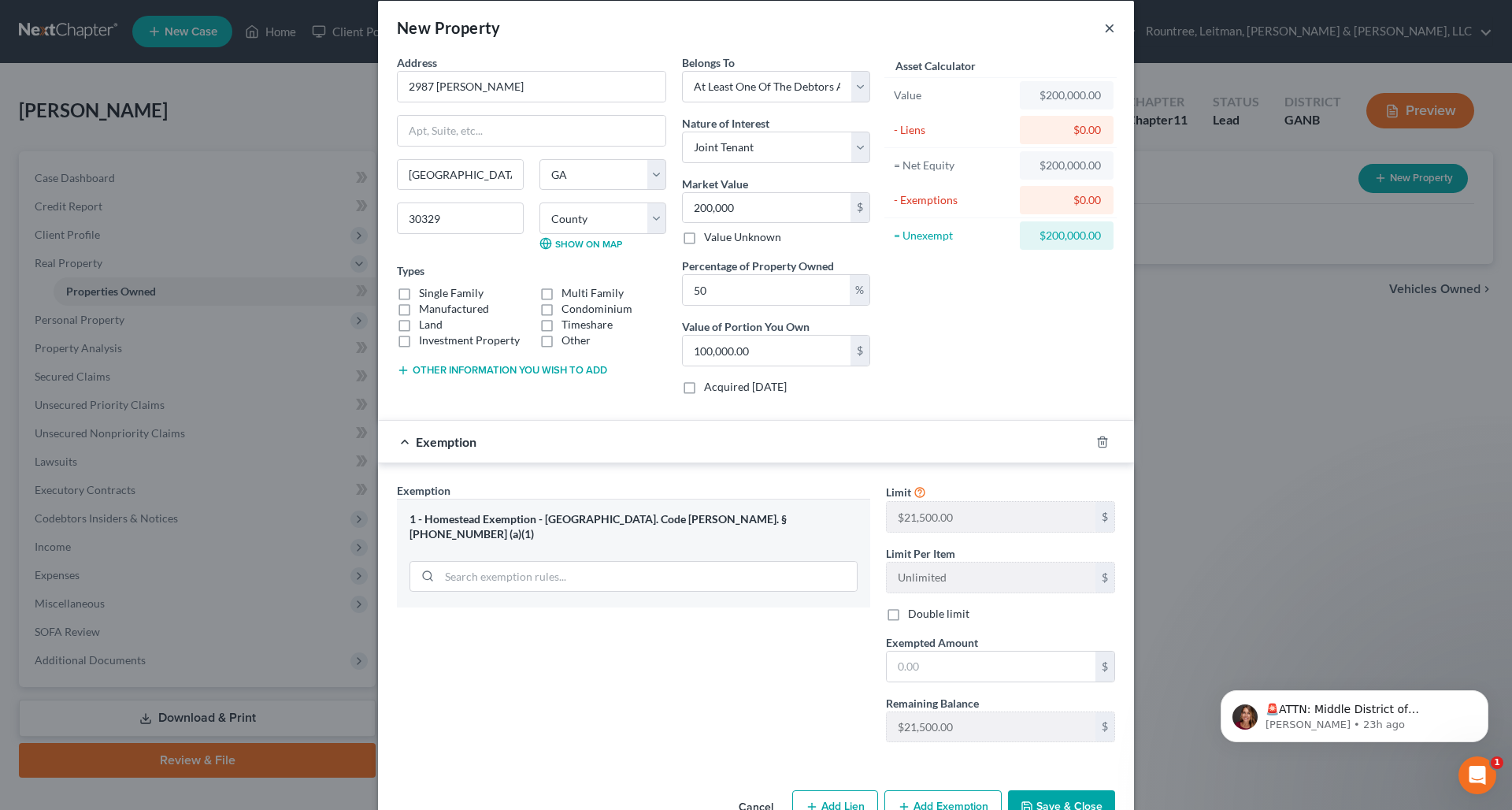
click at [1104, 31] on button "×" at bounding box center [1110, 28] width 11 height 19
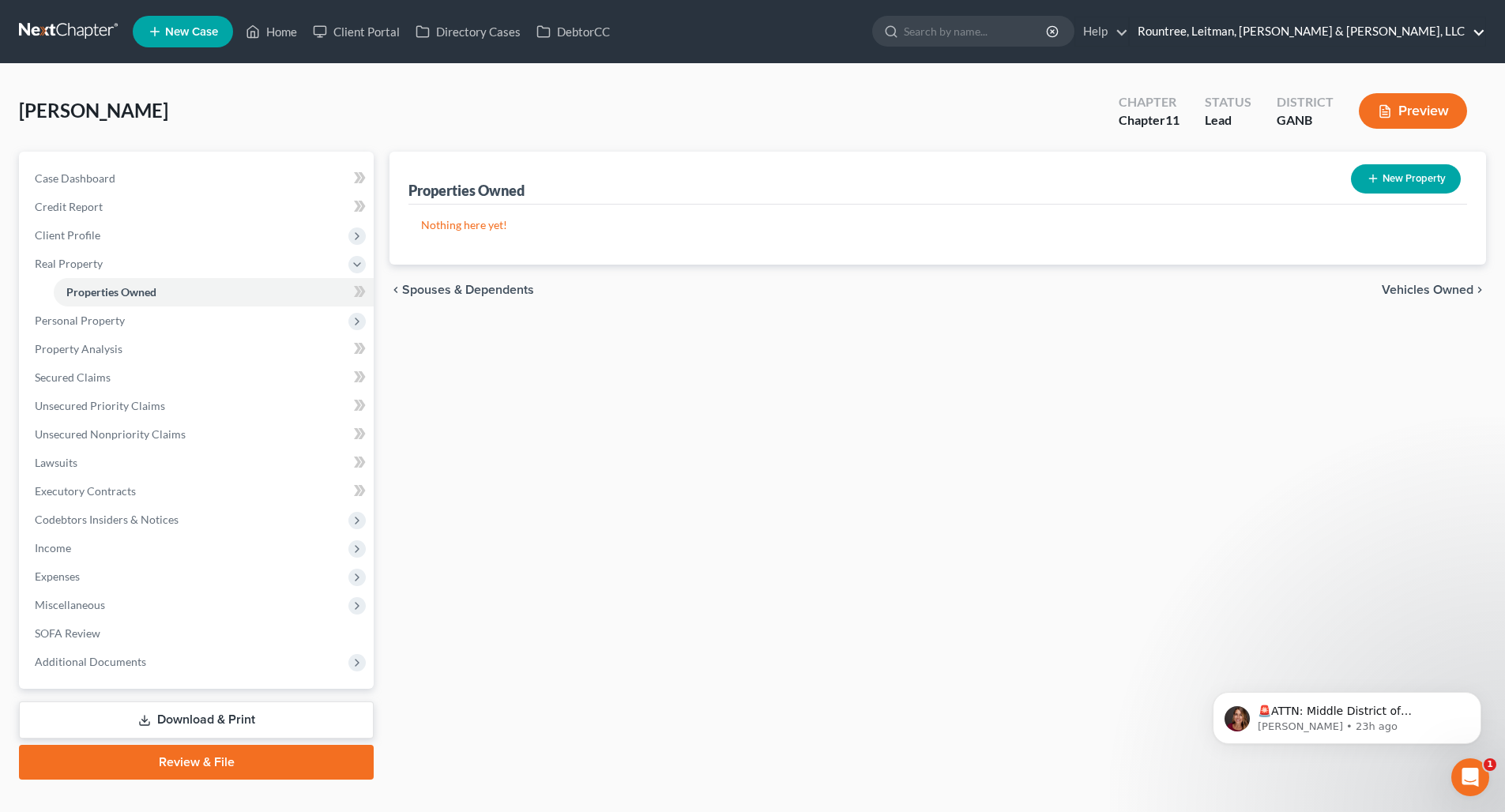
click at [1365, 33] on link "Rountree, Leitman, [PERSON_NAME] & [PERSON_NAME], LLC" at bounding box center [1308, 31] width 356 height 28
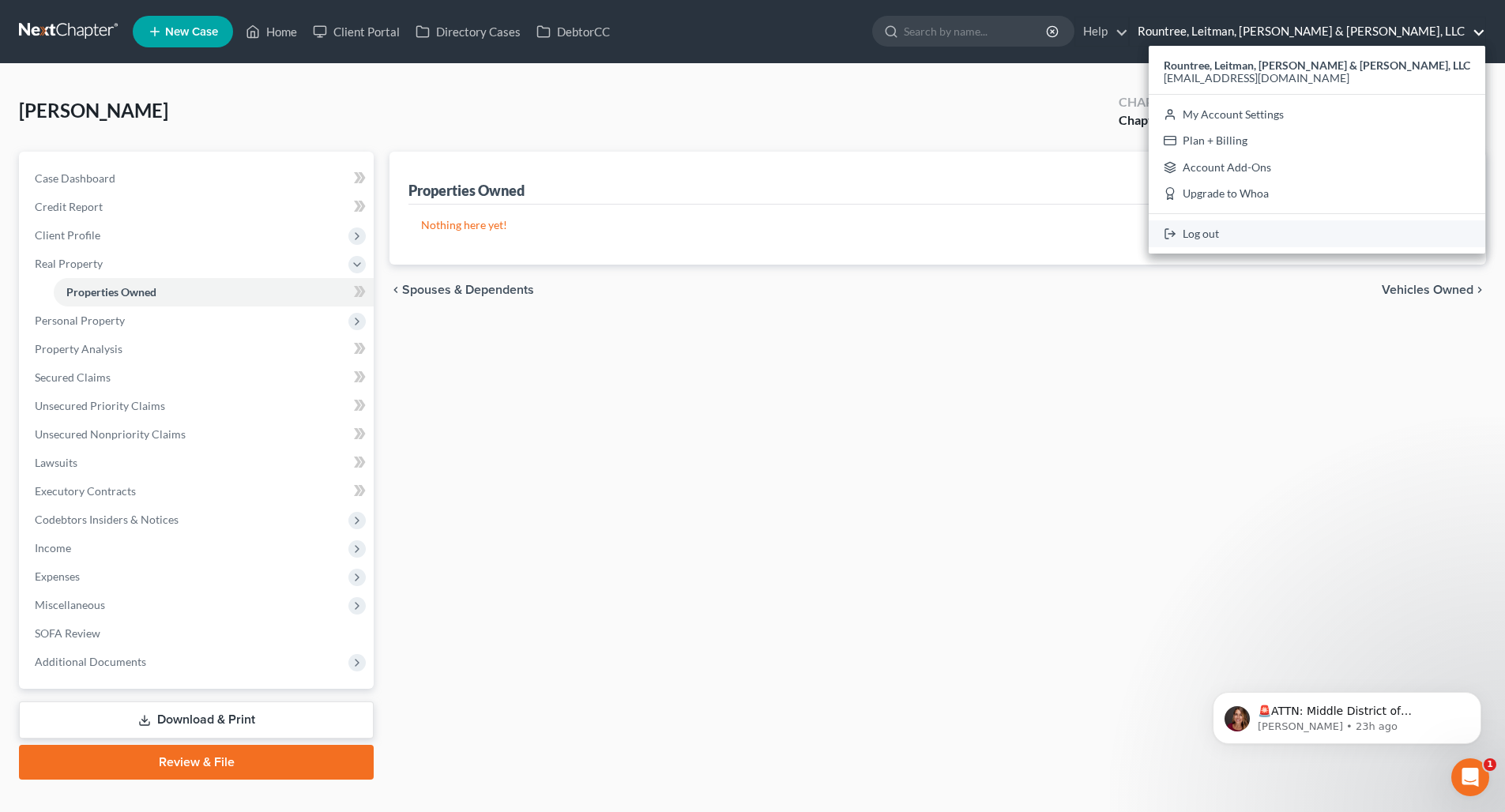
click at [1340, 230] on link "Log out" at bounding box center [1317, 233] width 336 height 27
